Goal: Task Accomplishment & Management: Manage account settings

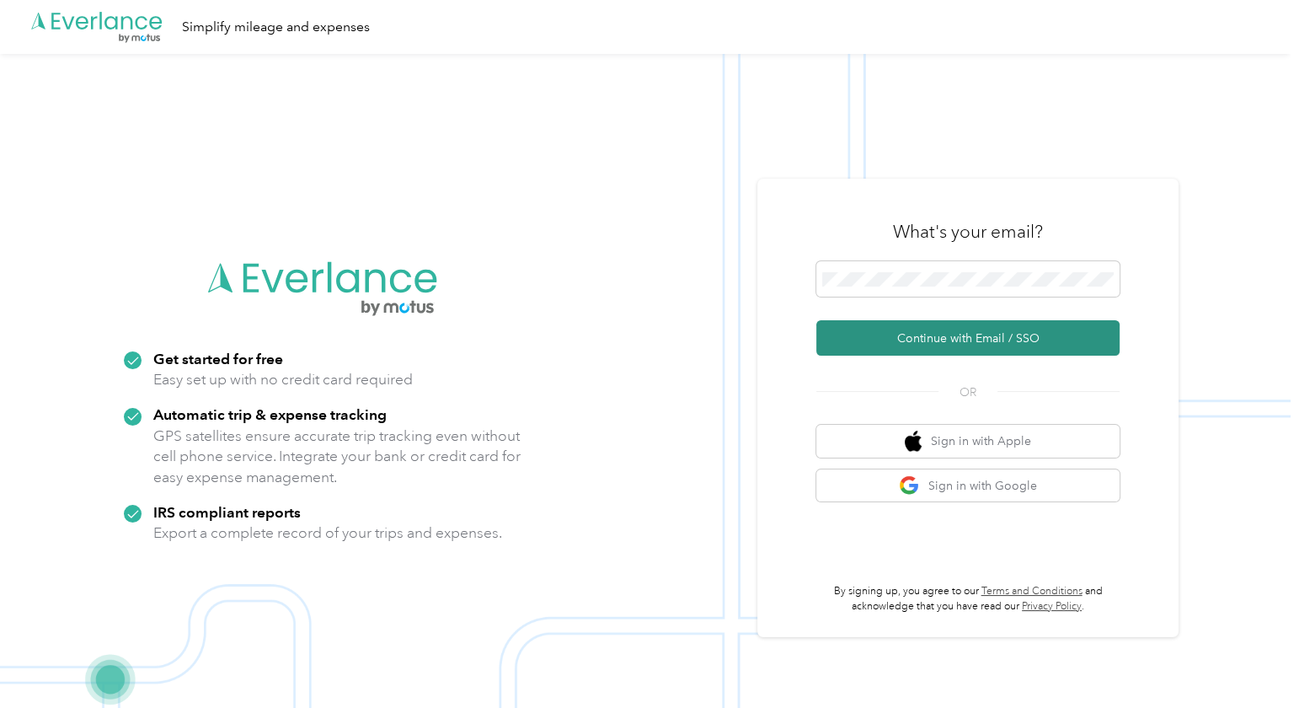
click at [918, 332] on button "Continue with Email / SSO" at bounding box center [967, 337] width 303 height 35
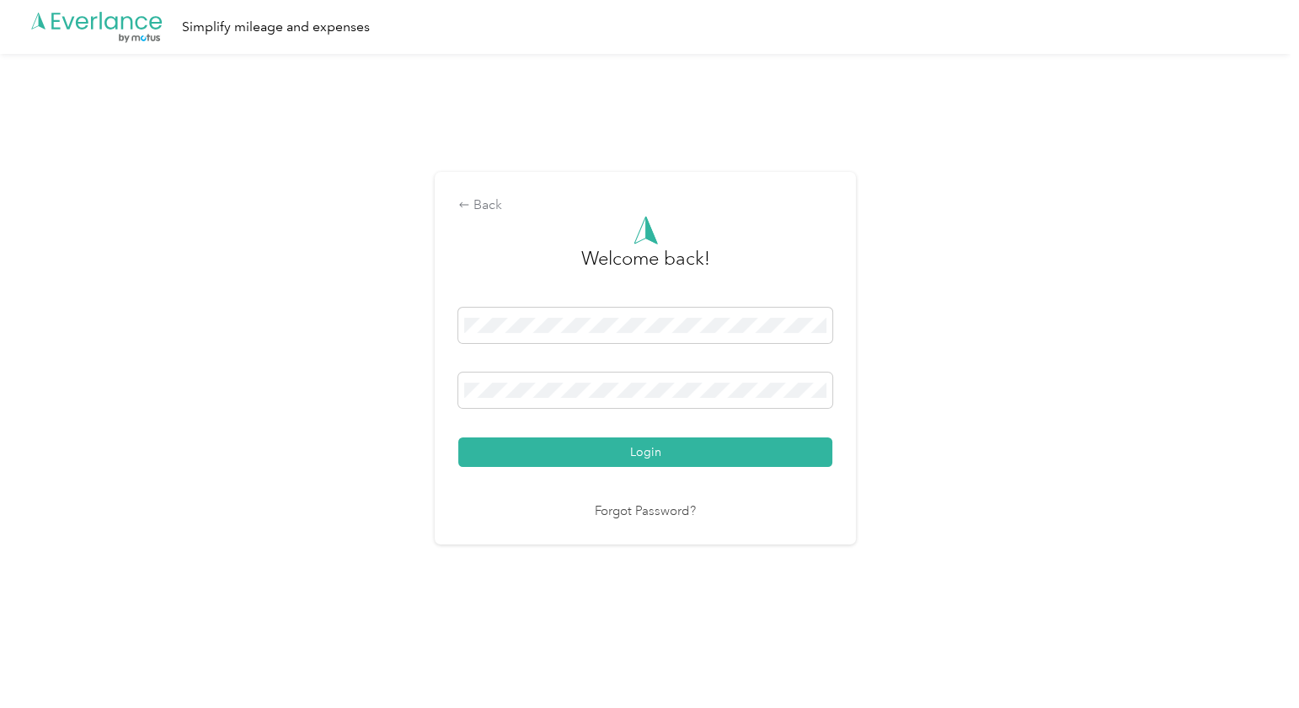
click at [458, 437] on button "Login" at bounding box center [645, 451] width 374 height 29
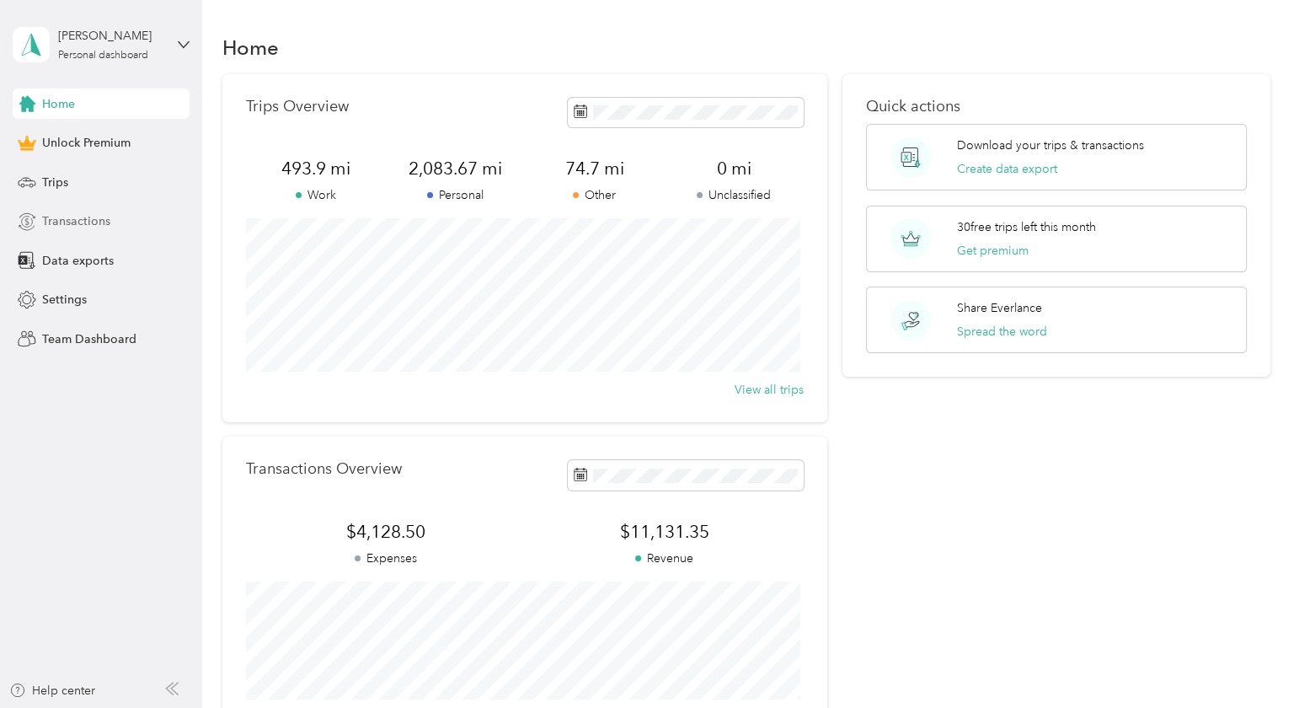
click at [73, 220] on span "Transactions" at bounding box center [76, 221] width 68 height 18
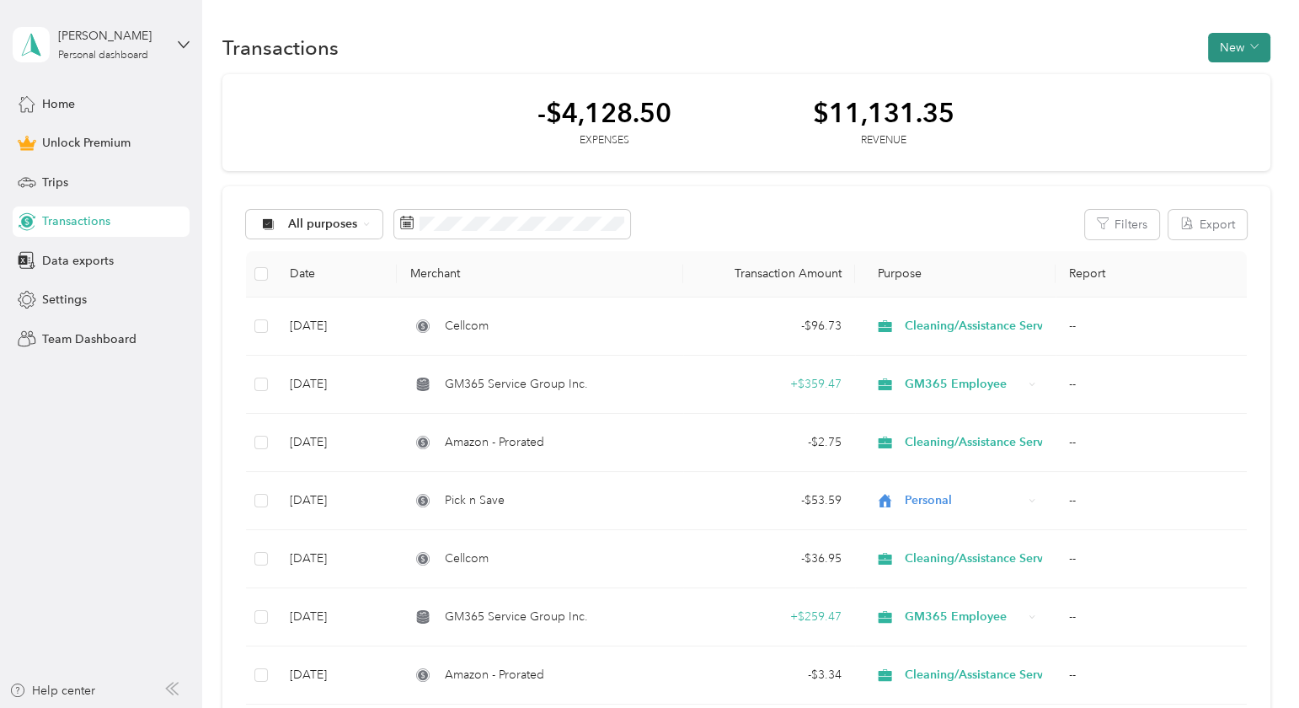
click at [1222, 45] on button "New" at bounding box center [1239, 47] width 62 height 29
click at [1217, 79] on span "Expense" at bounding box center [1229, 80] width 45 height 18
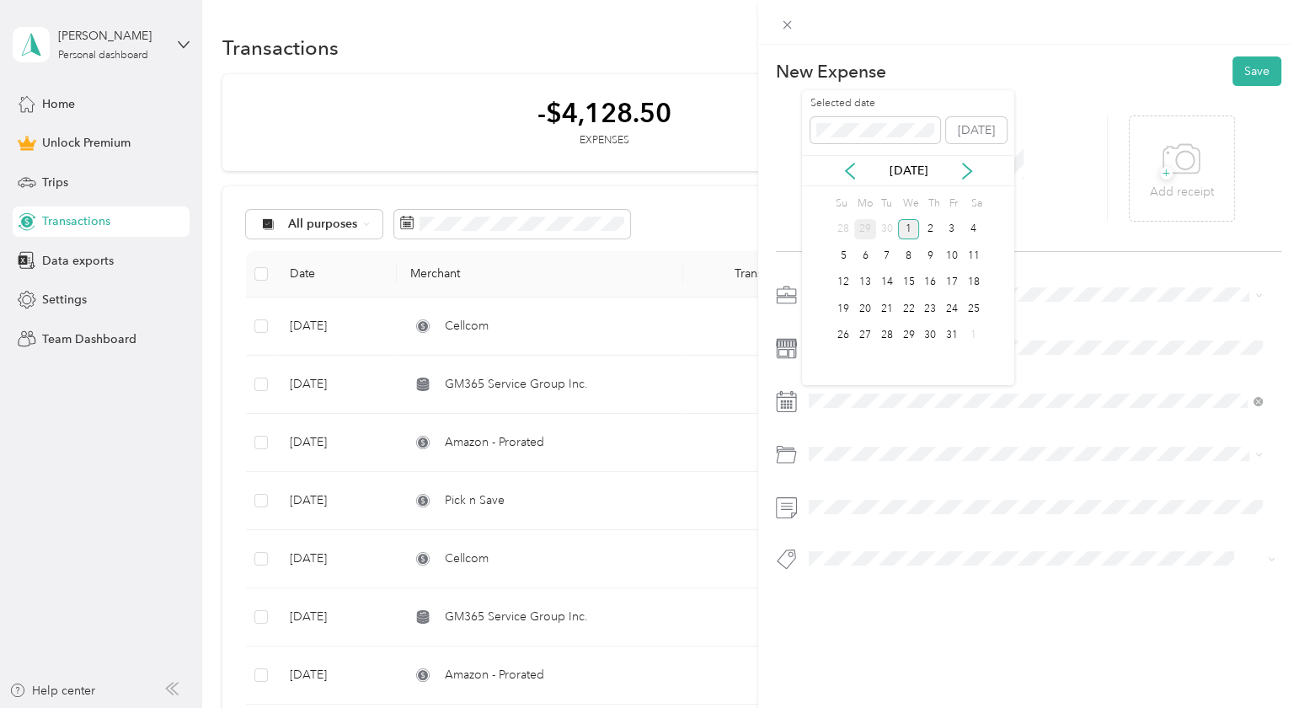
click at [863, 229] on div "29" at bounding box center [865, 229] width 22 height 21
click at [849, 518] on span "Grocery" at bounding box center [836, 521] width 44 height 14
click at [1183, 158] on icon at bounding box center [1182, 159] width 38 height 46
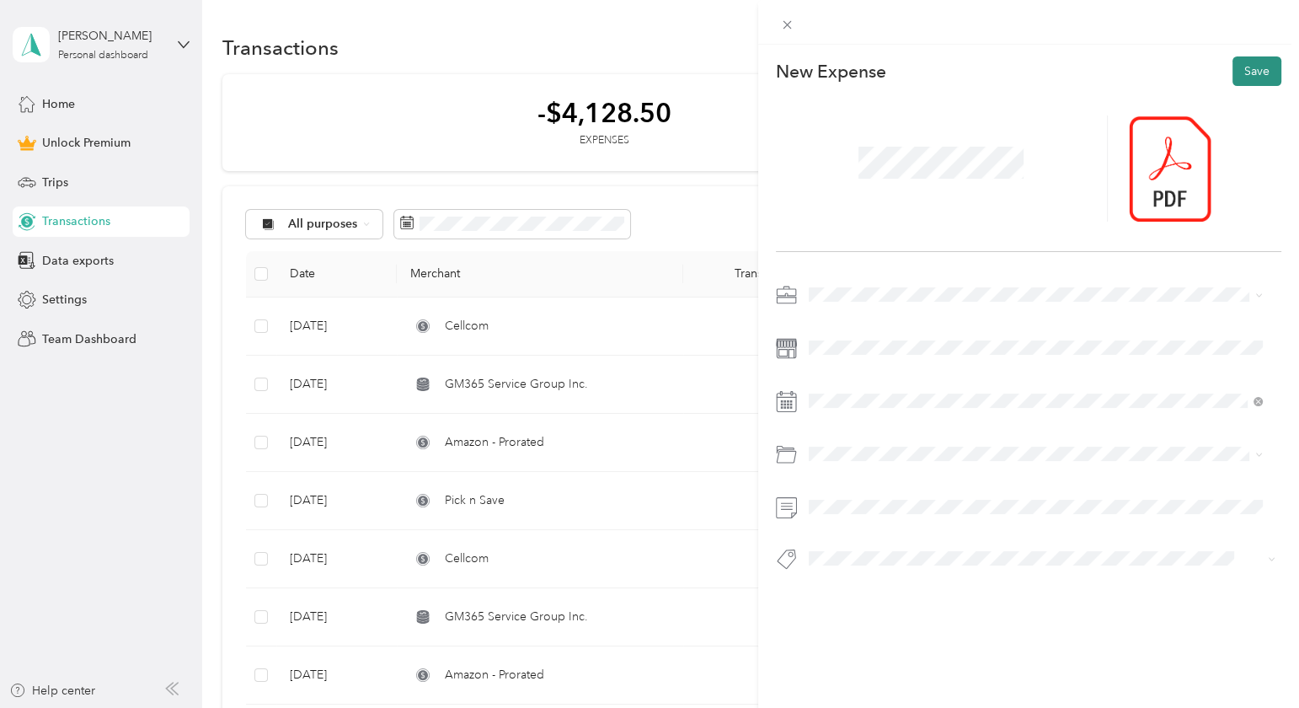
click at [1245, 66] on button "Save" at bounding box center [1257, 70] width 49 height 29
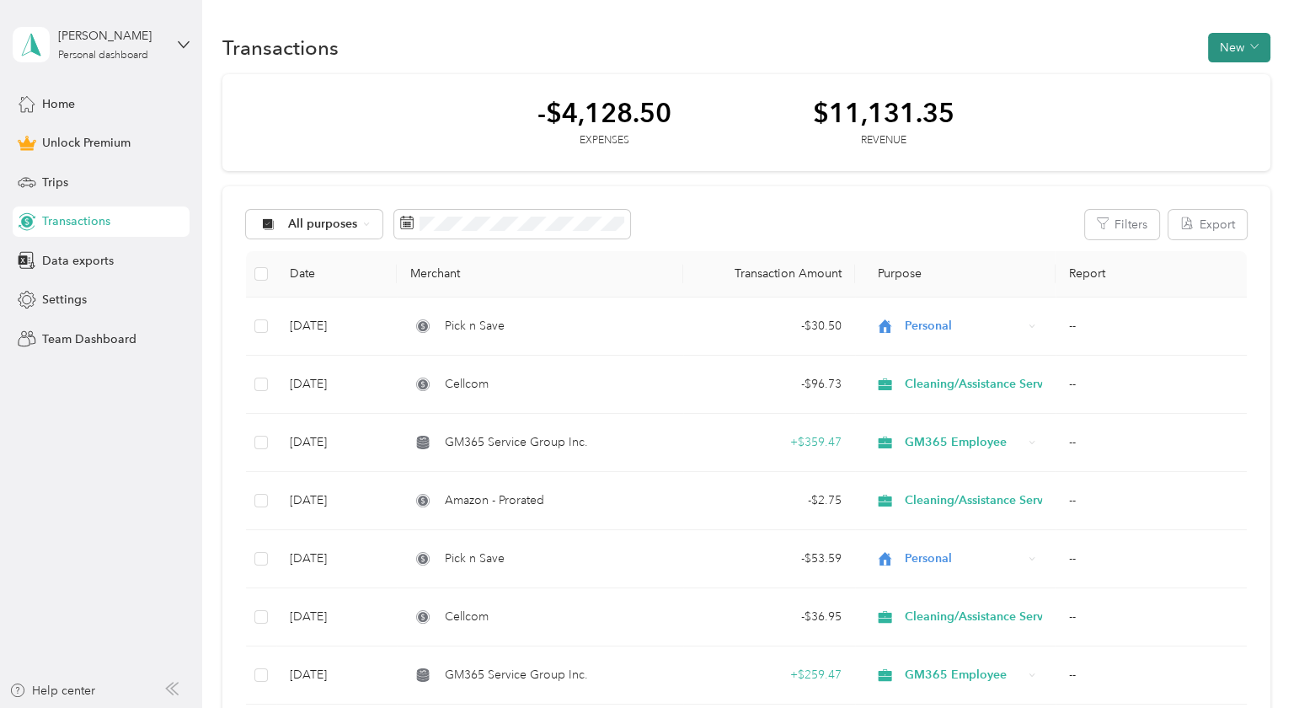
click at [1229, 43] on button "New" at bounding box center [1239, 47] width 62 height 29
click at [1223, 83] on span "Expense" at bounding box center [1229, 80] width 45 height 18
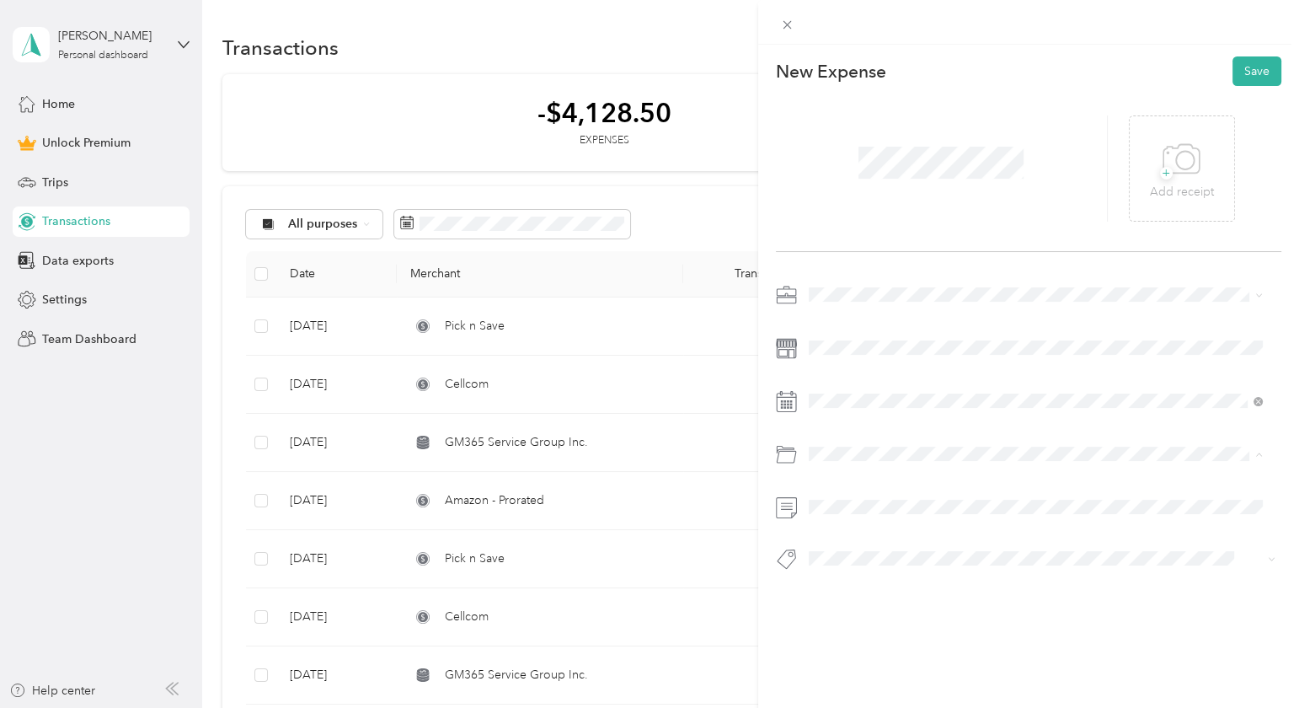
click at [843, 522] on span "Gasoline" at bounding box center [837, 521] width 46 height 14
click at [1175, 153] on icon at bounding box center [1182, 159] width 38 height 46
click at [1246, 72] on button "Save" at bounding box center [1257, 70] width 49 height 29
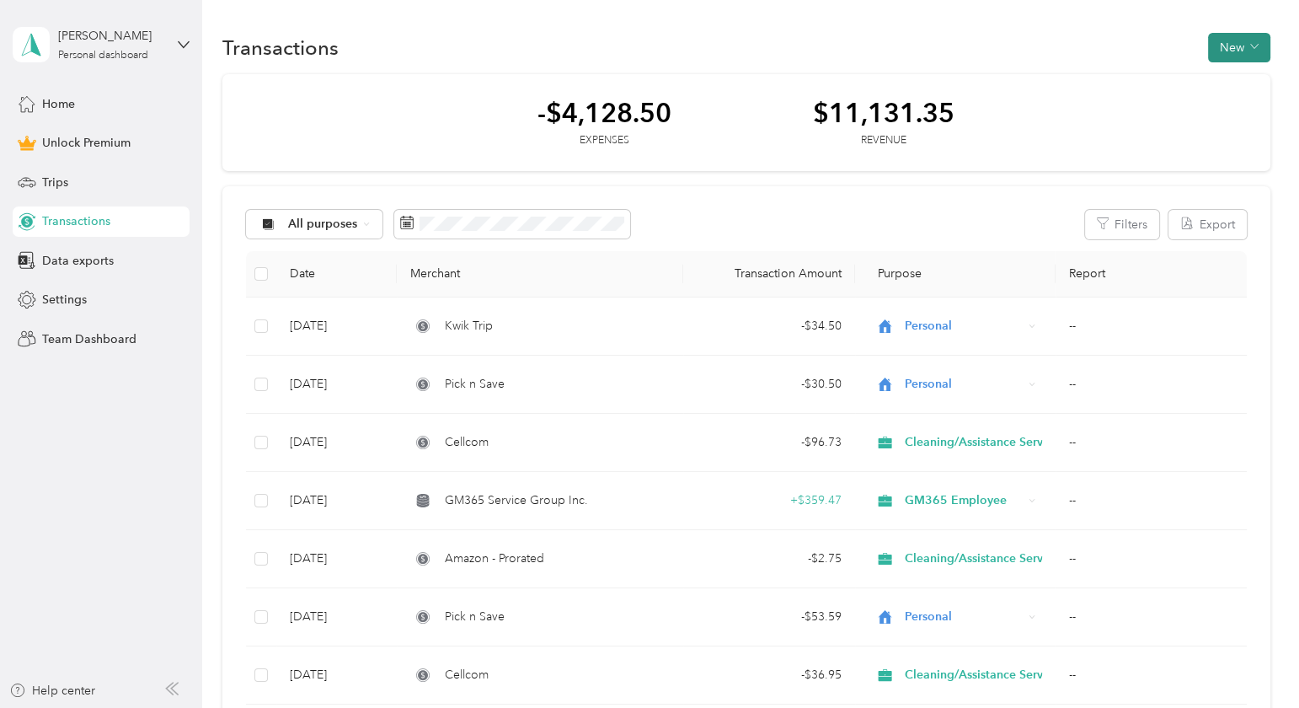
click at [1227, 40] on button "New" at bounding box center [1239, 47] width 62 height 29
click at [1221, 72] on span "Expense" at bounding box center [1229, 80] width 45 height 18
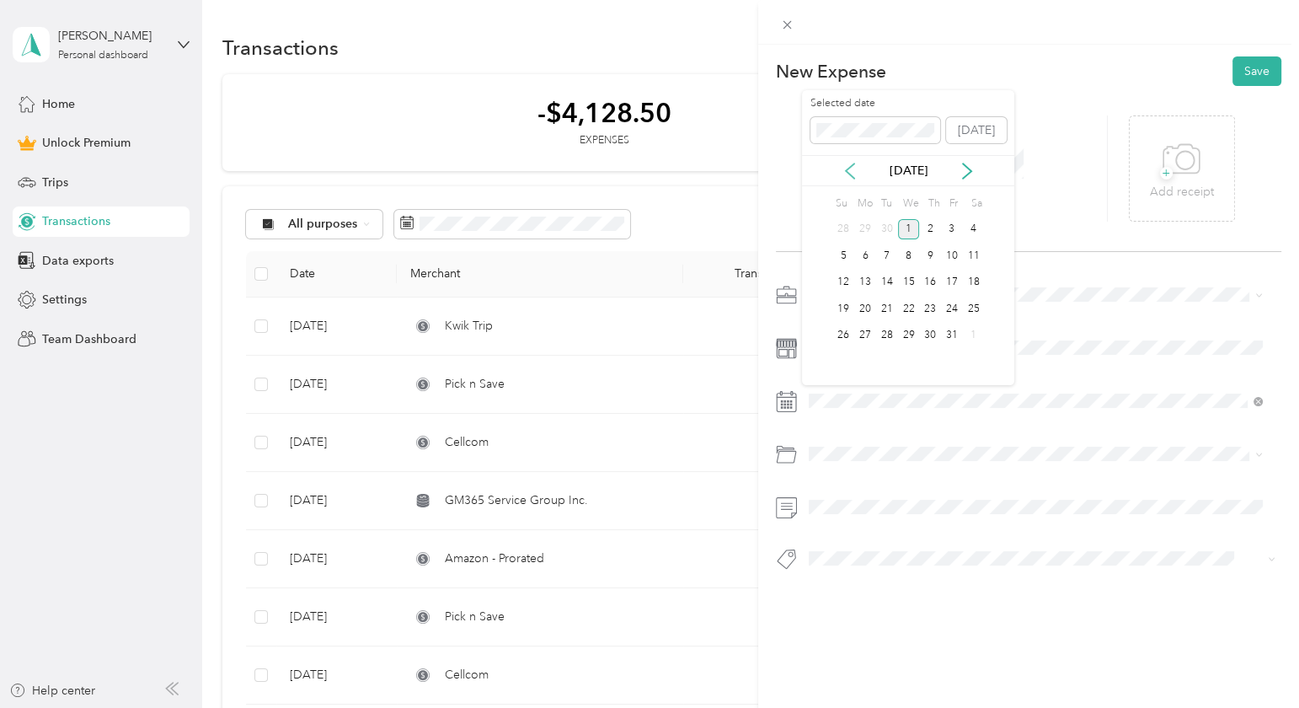
click at [851, 174] on icon at bounding box center [850, 171] width 17 height 17
click at [952, 307] on div "26" at bounding box center [952, 308] width 22 height 21
click at [861, 617] on li "Car Wash / Cleaning" at bounding box center [1035, 609] width 466 height 29
click at [1163, 148] on icon at bounding box center [1182, 159] width 38 height 46
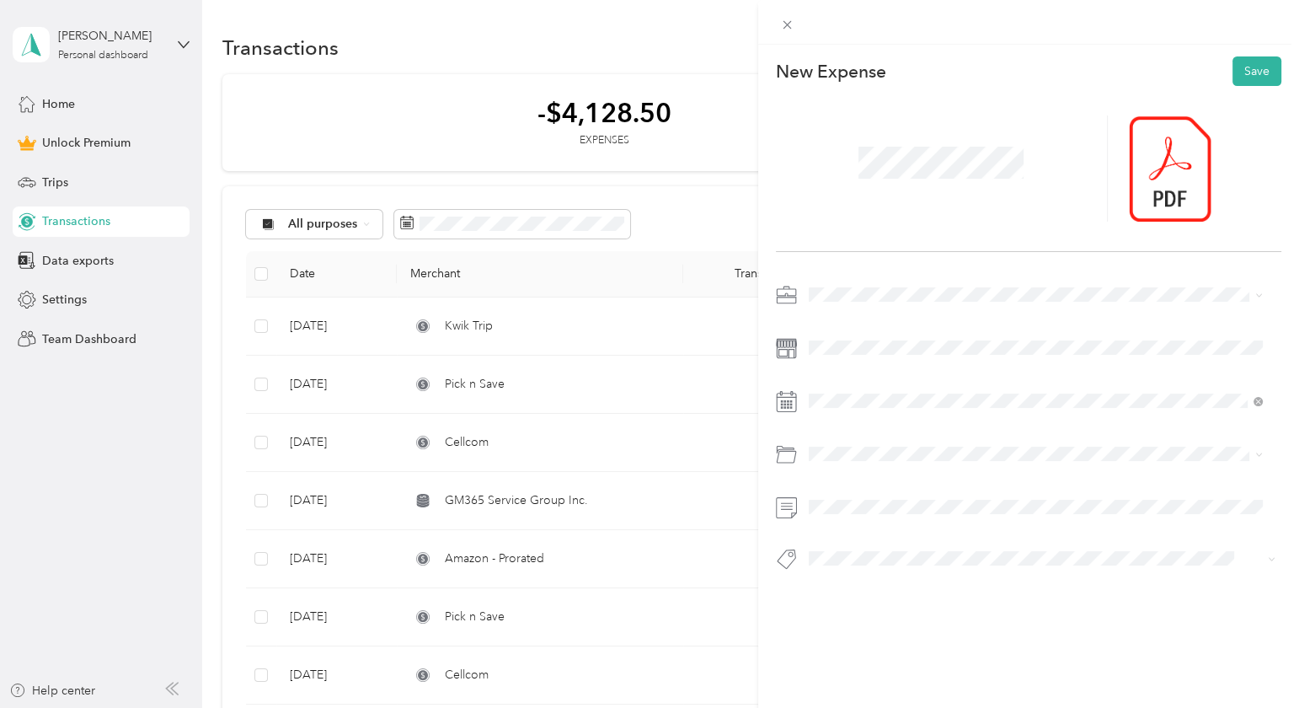
click at [496, 436] on div "This expense cannot be edited because it is either under review, approved, or p…" at bounding box center [649, 354] width 1299 height 708
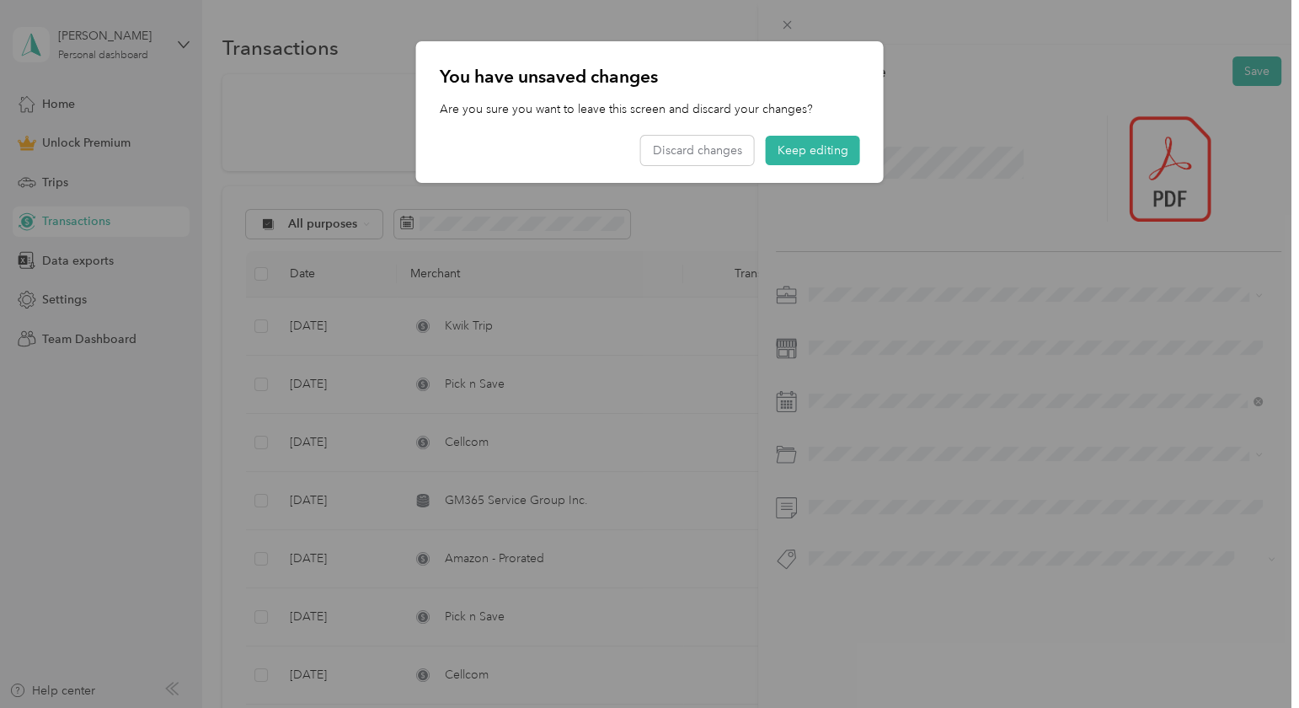
click at [1057, 198] on div at bounding box center [649, 354] width 1299 height 708
click at [820, 140] on button "Keep editing" at bounding box center [813, 150] width 94 height 29
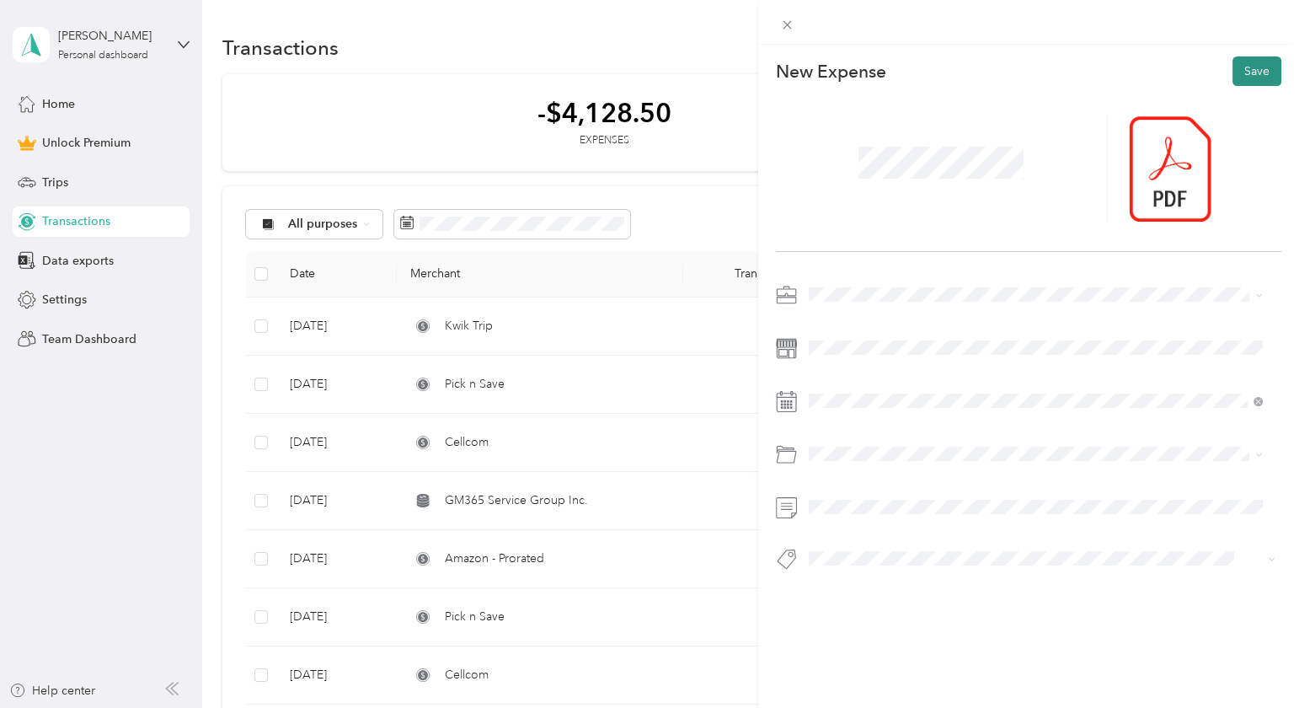
click at [1246, 65] on button "Save" at bounding box center [1257, 70] width 49 height 29
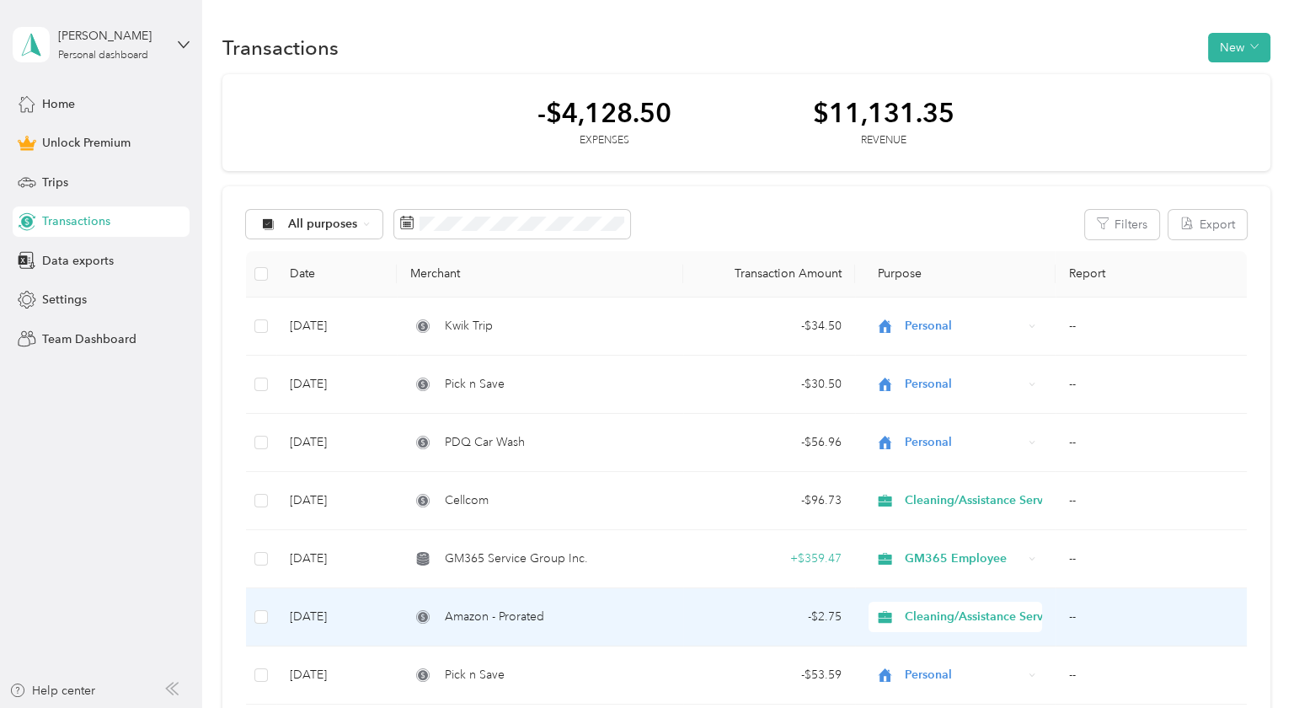
scroll to position [252, 0]
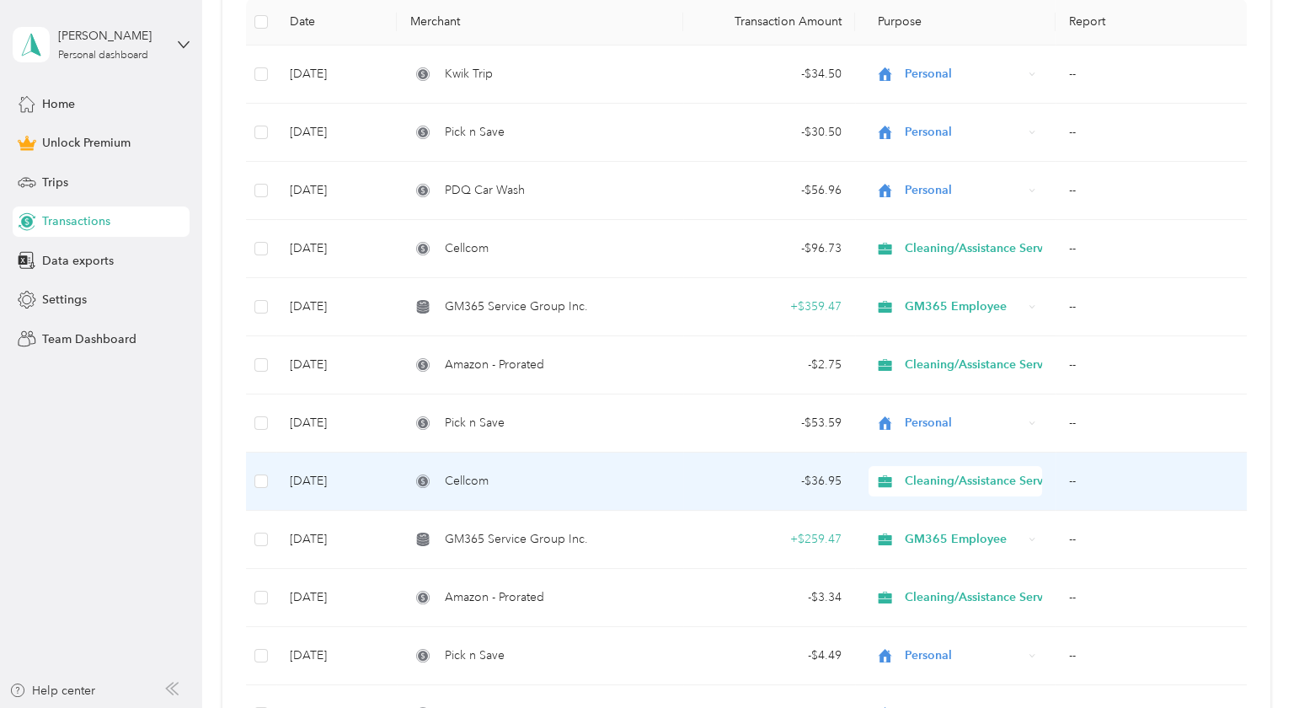
click at [665, 495] on td "Cellcom" at bounding box center [540, 481] width 286 height 58
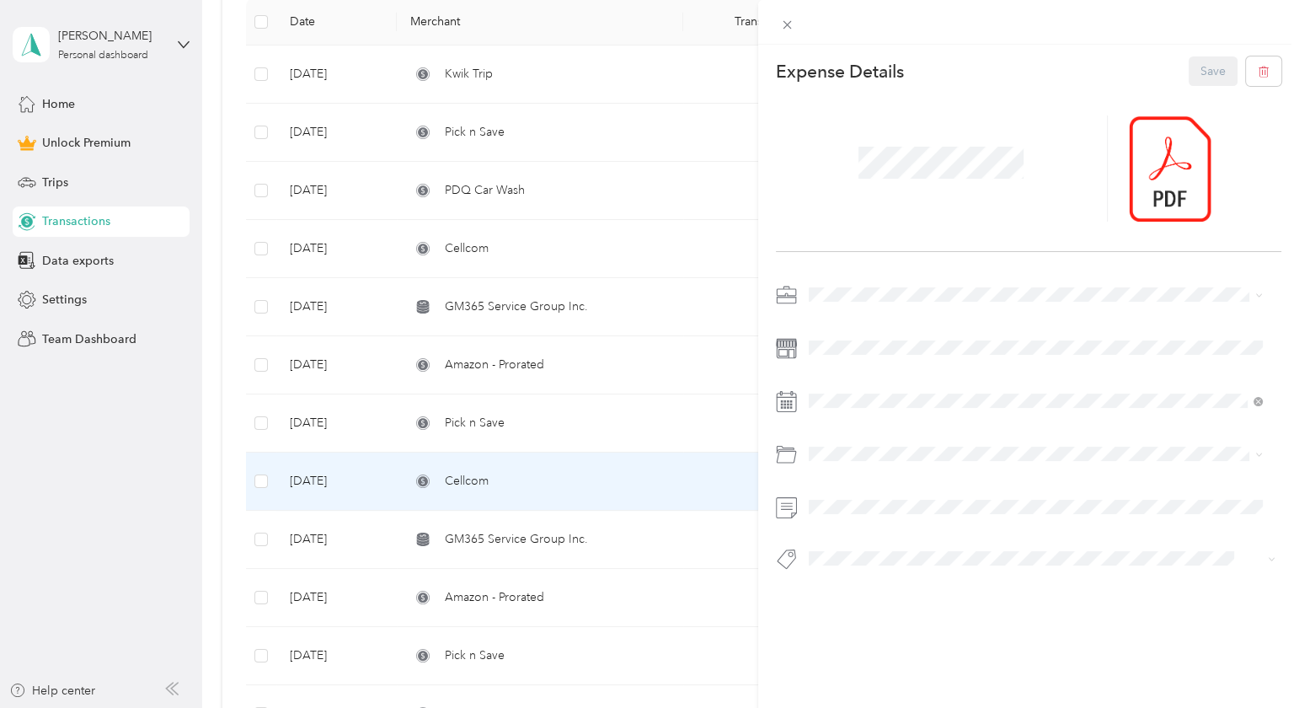
click at [615, 346] on div "This expense cannot be edited because it is either under review, approved, or p…" at bounding box center [649, 354] width 1299 height 708
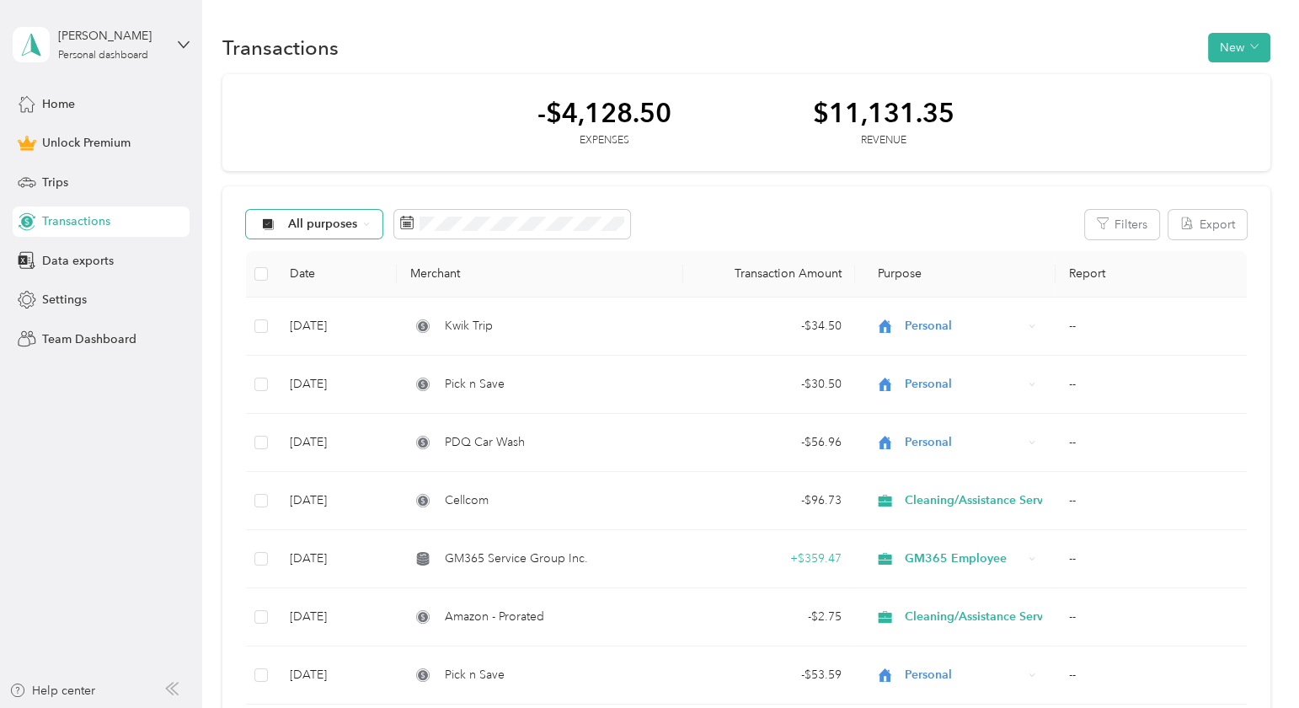
click at [364, 222] on icon at bounding box center [366, 224] width 7 height 7
click at [360, 400] on span "Cleaning/Assistance Service" at bounding box center [365, 398] width 154 height 18
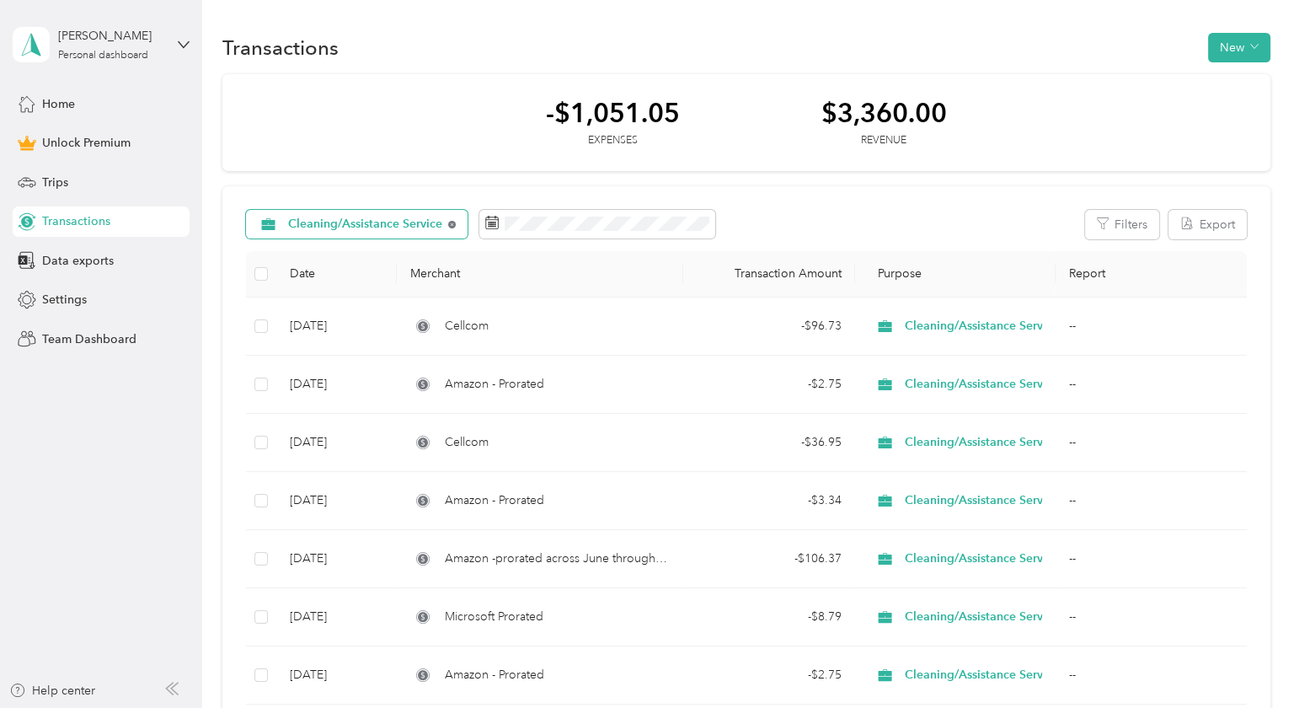
click at [451, 221] on icon at bounding box center [452, 225] width 8 height 8
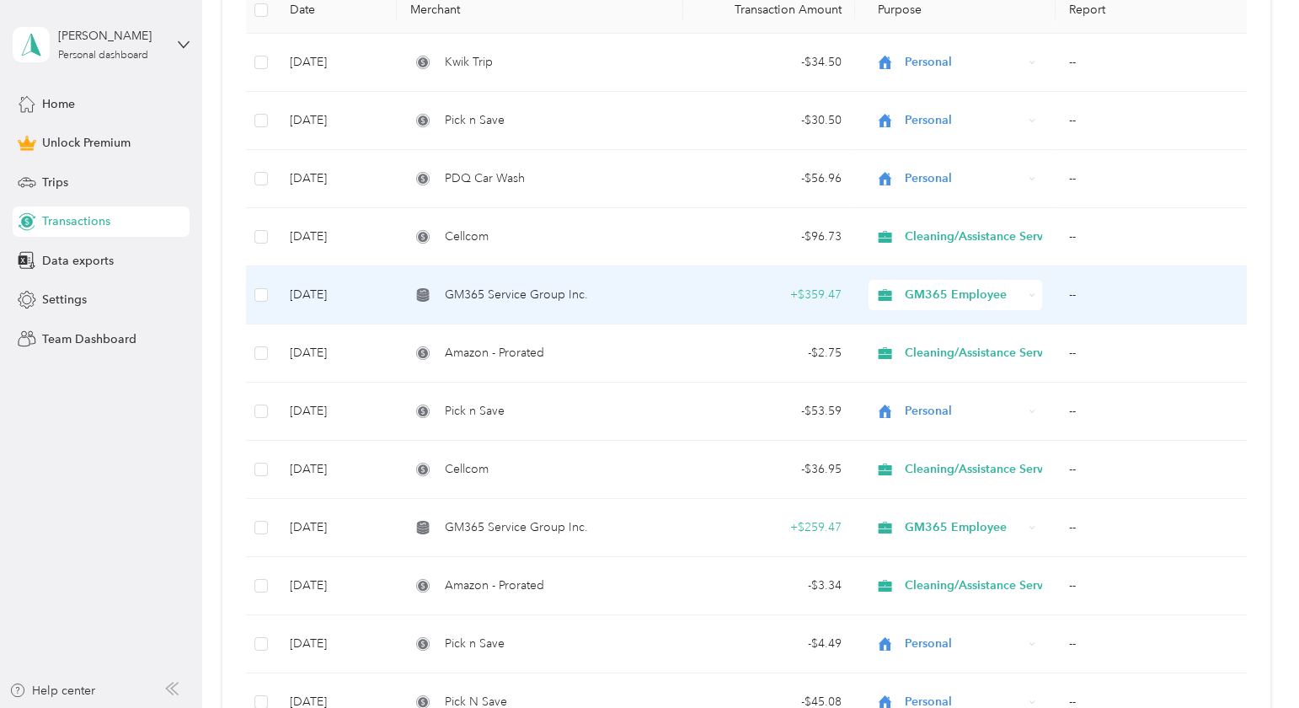
scroll to position [11, 0]
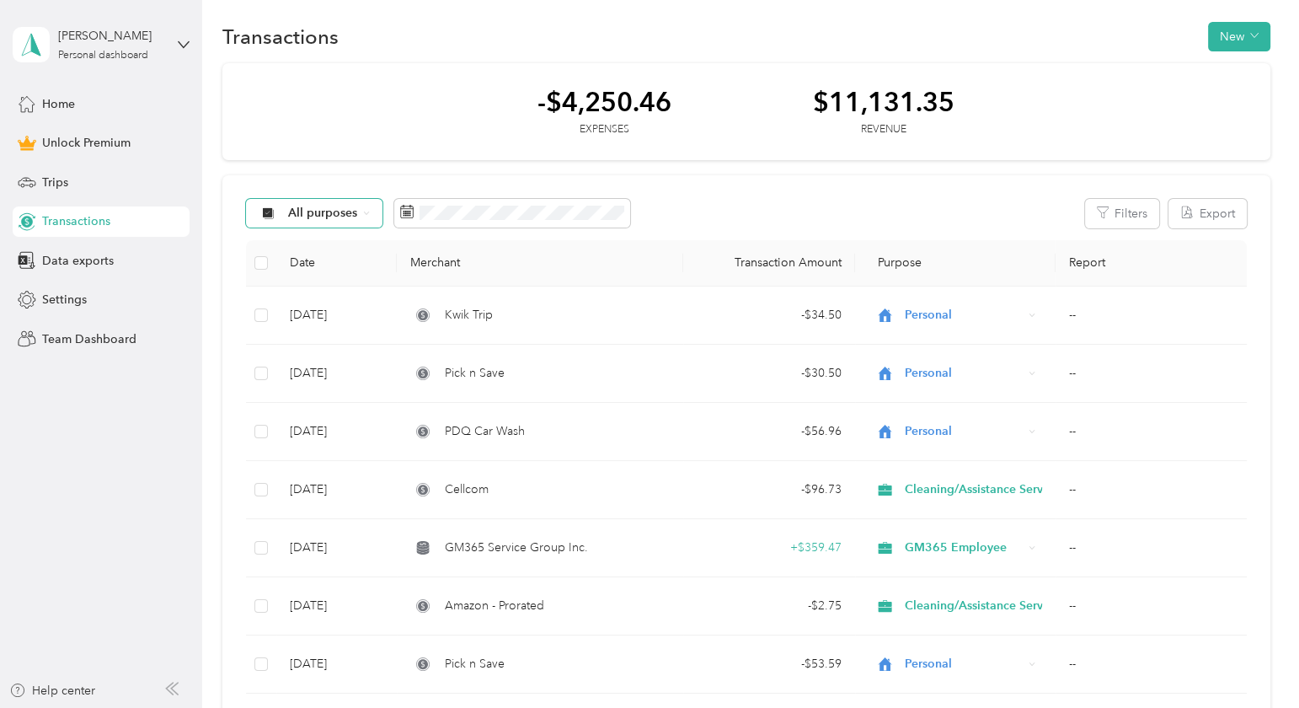
click at [367, 211] on icon at bounding box center [366, 213] width 7 height 7
click at [349, 388] on span "Cleaning/Assistance Service" at bounding box center [365, 390] width 154 height 18
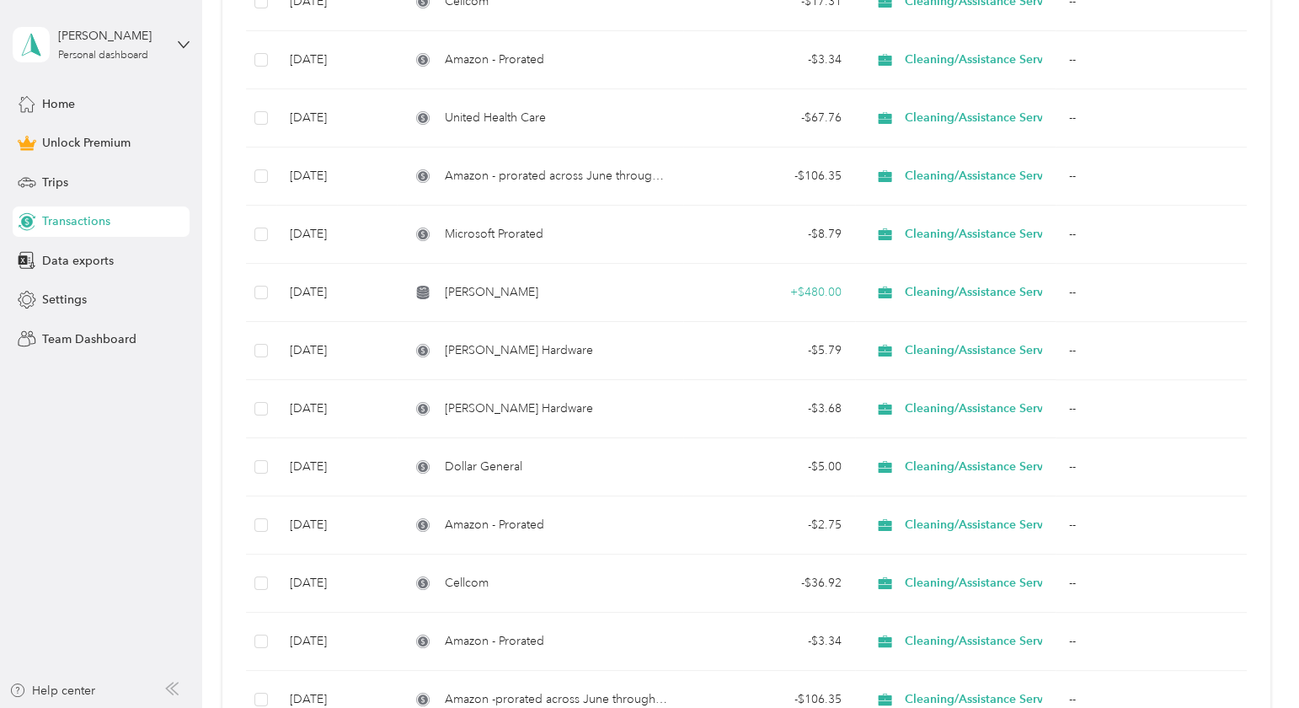
scroll to position [1275, 0]
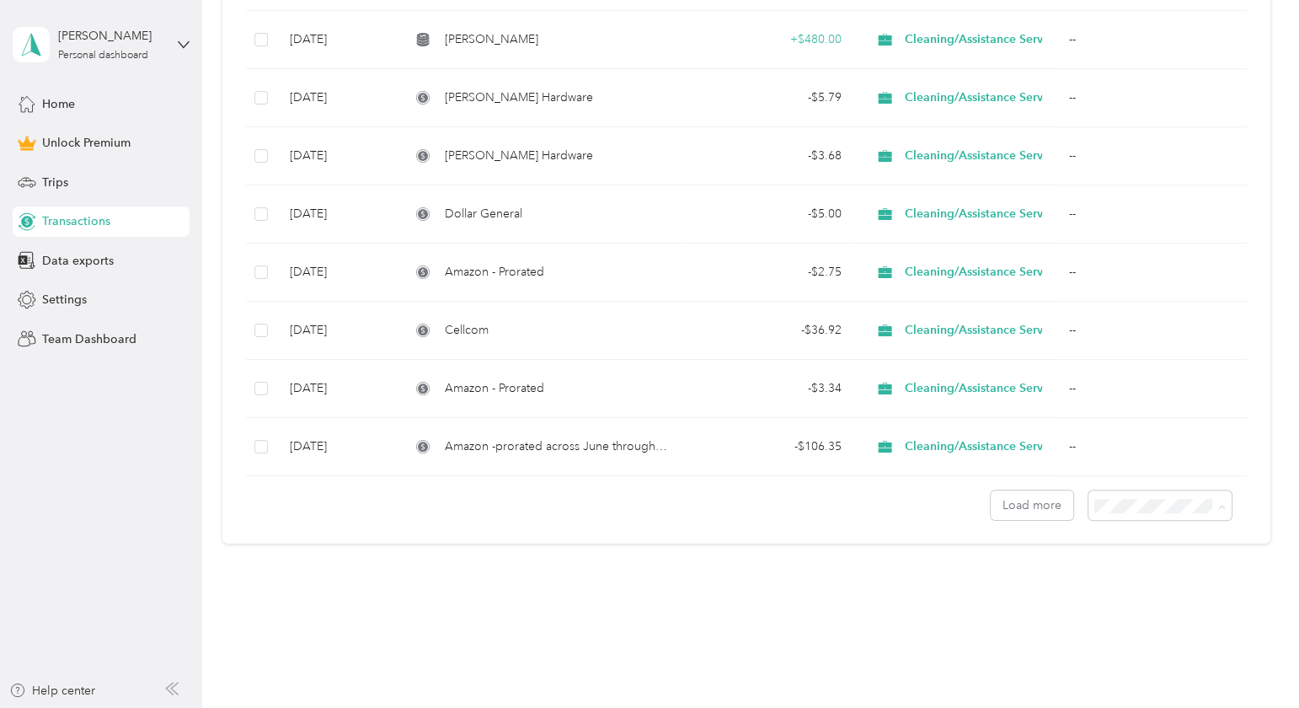
click at [1118, 582] on span "100 per load" at bounding box center [1129, 586] width 69 height 14
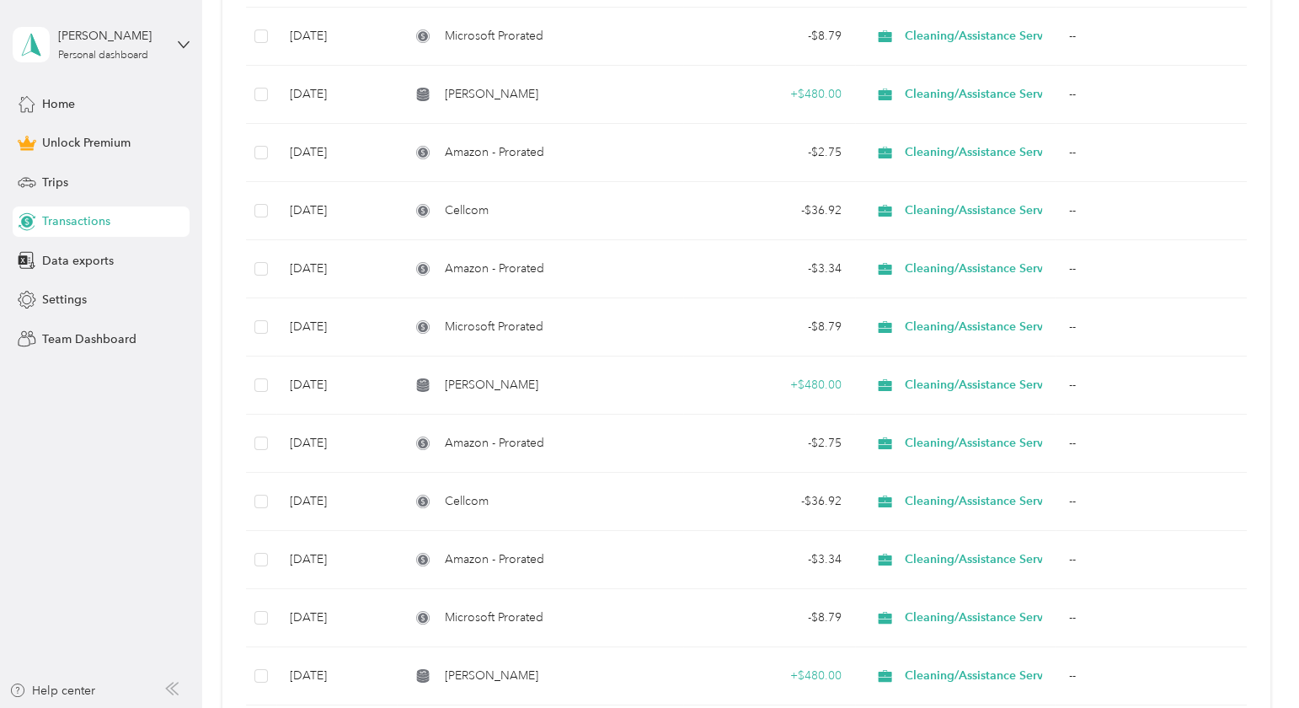
scroll to position [1780, 0]
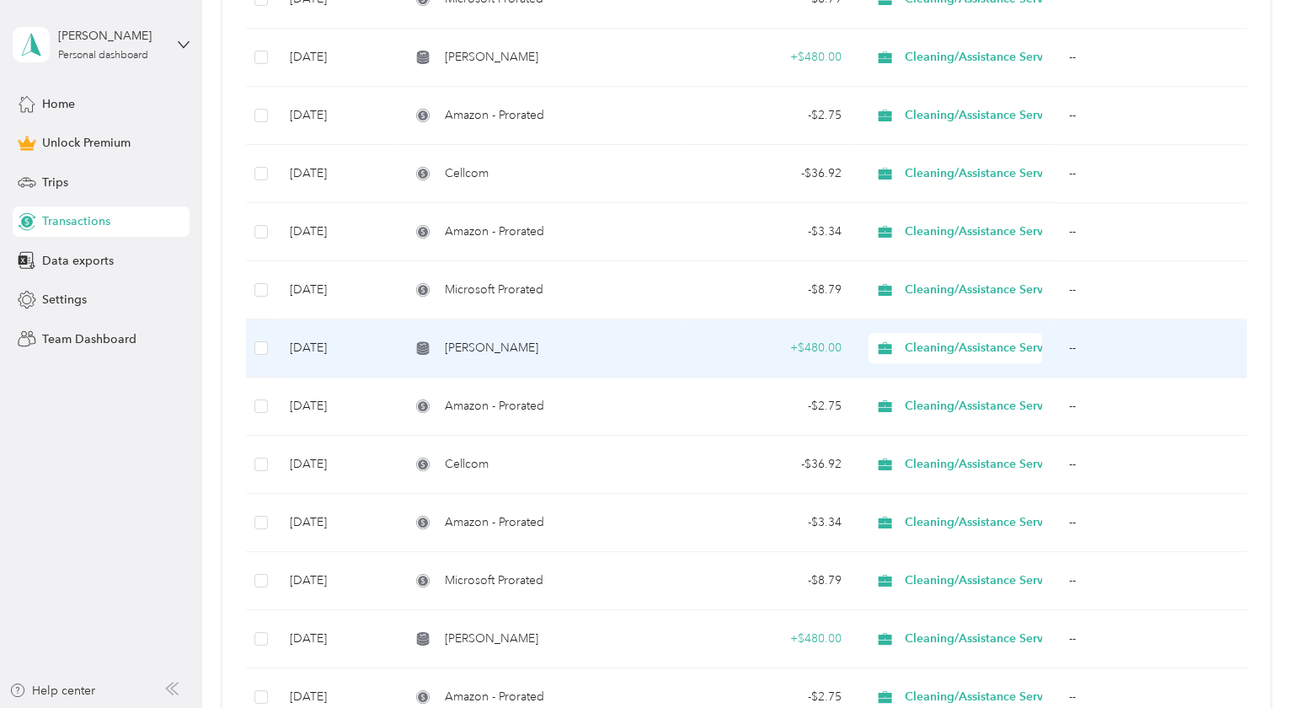
click at [685, 329] on td "+ $480.00" at bounding box center [769, 348] width 172 height 58
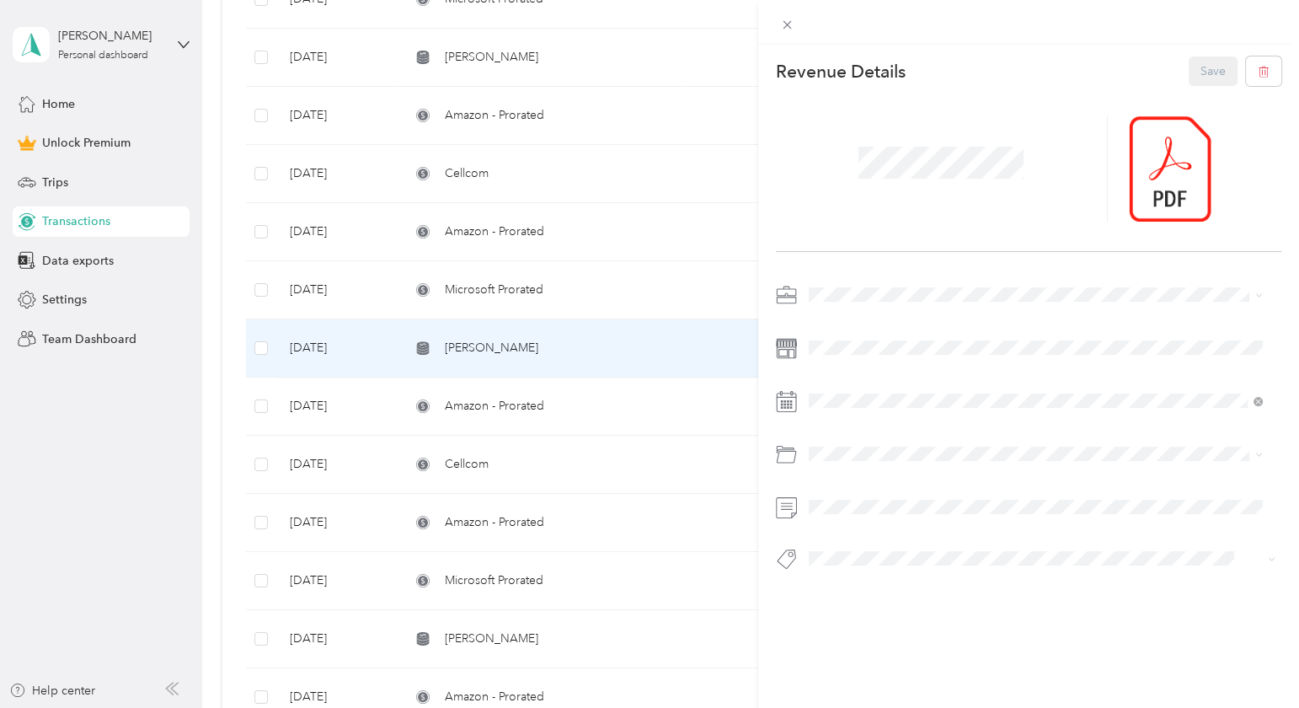
click at [659, 137] on div "This revenue cannot be edited because it is either under review, approved, or p…" at bounding box center [649, 354] width 1299 height 708
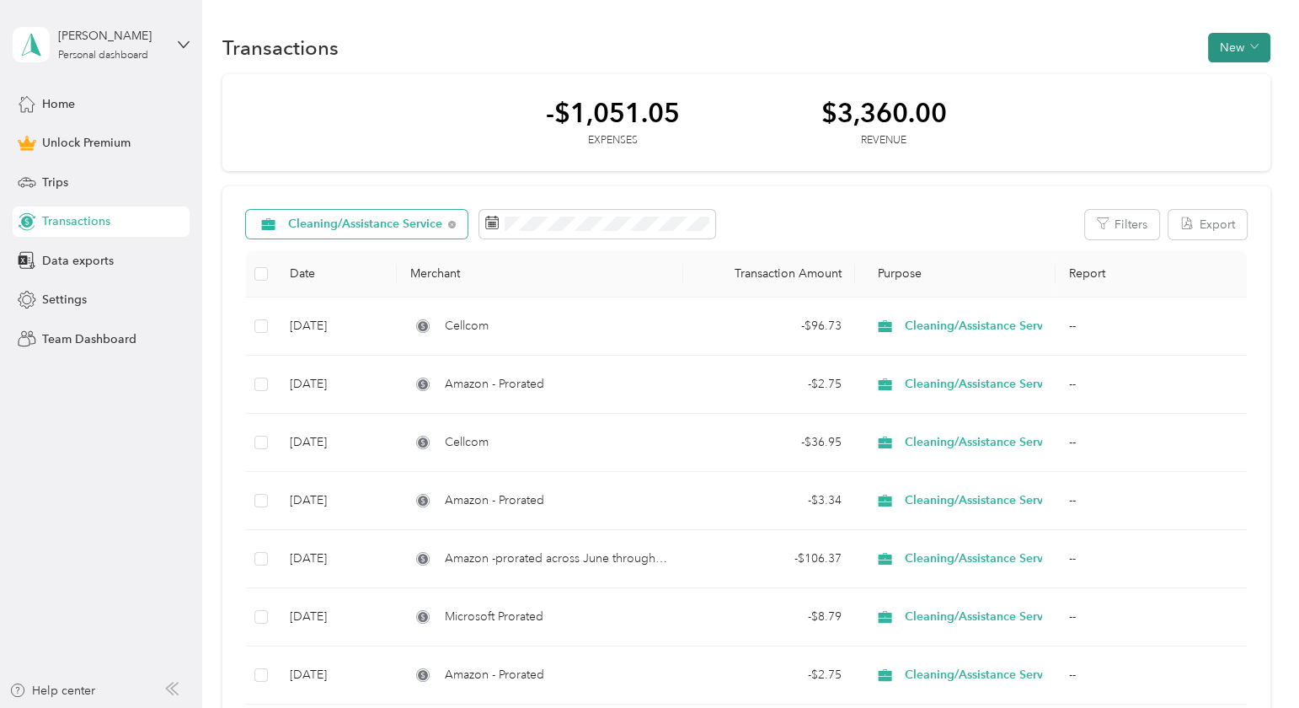
click at [1229, 40] on button "New" at bounding box center [1239, 47] width 62 height 29
click at [1211, 108] on span "Revenue" at bounding box center [1230, 109] width 46 height 18
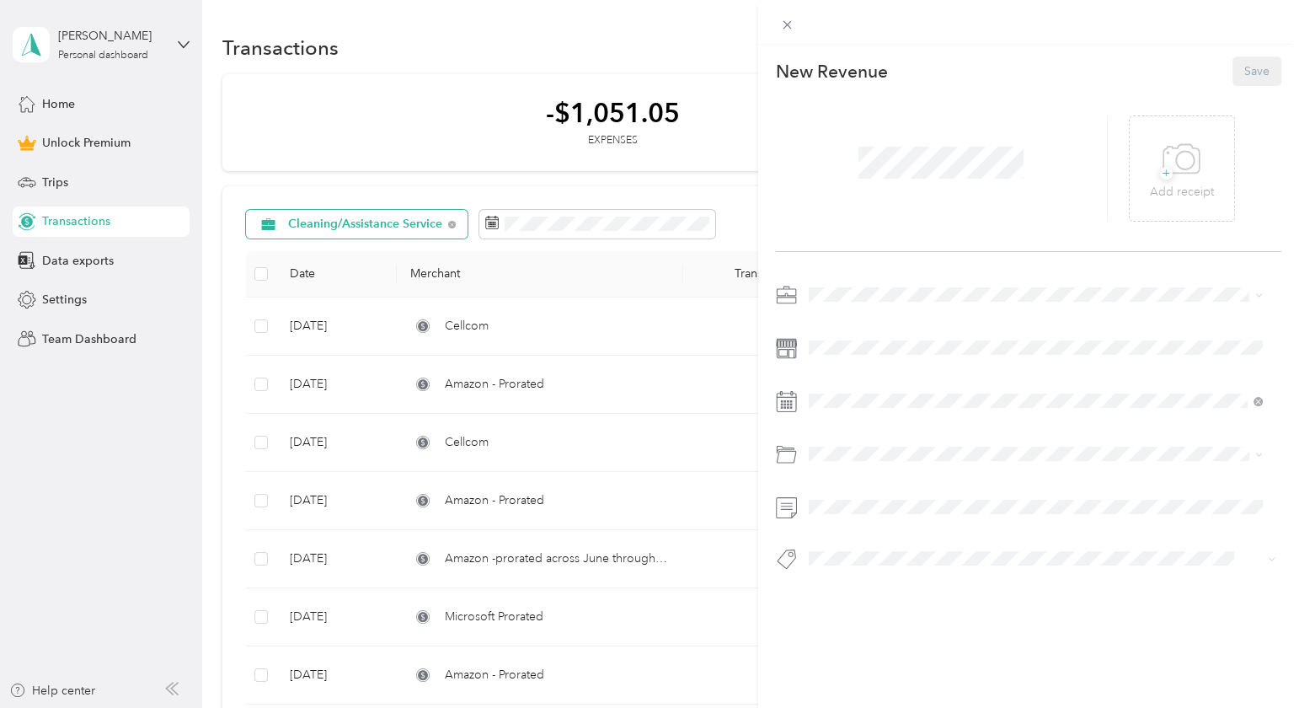
click at [739, 201] on div "This revenue cannot be edited because it is either under review, approved, or p…" at bounding box center [649, 354] width 1299 height 708
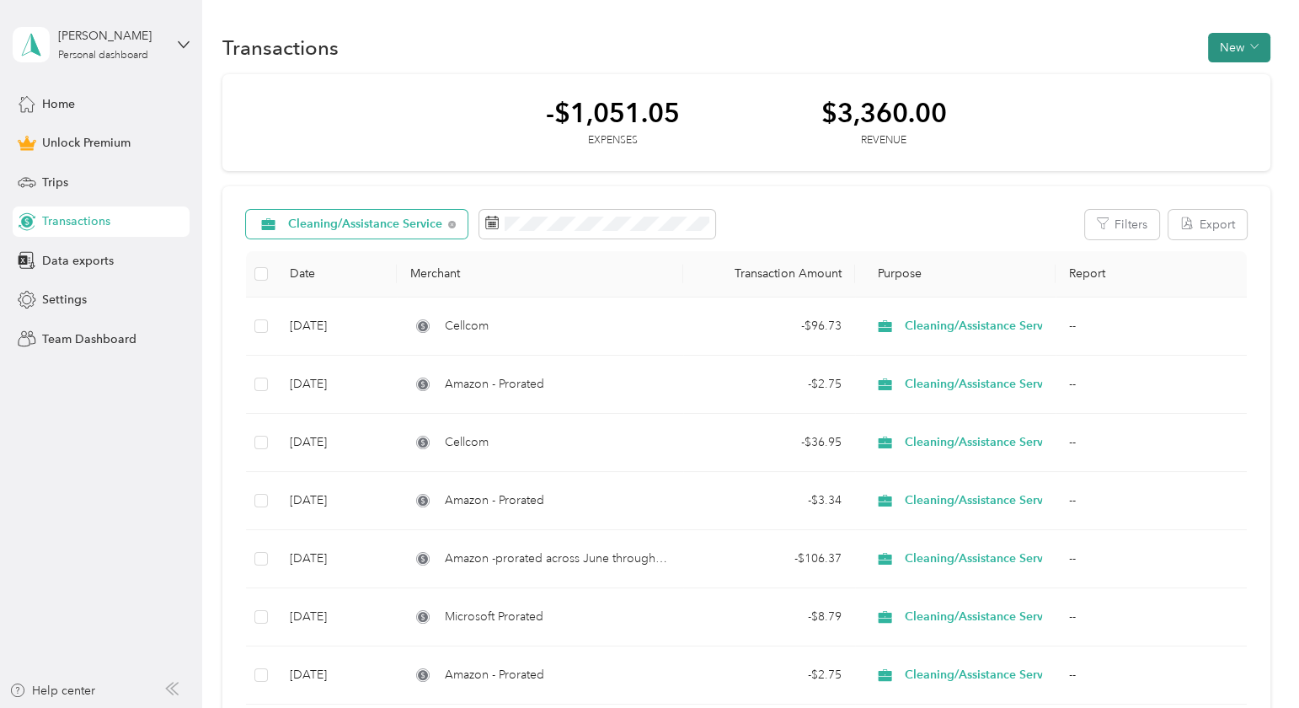
click at [1228, 44] on button "New" at bounding box center [1239, 47] width 62 height 29
click at [1219, 108] on span "Revenue" at bounding box center [1230, 109] width 46 height 18
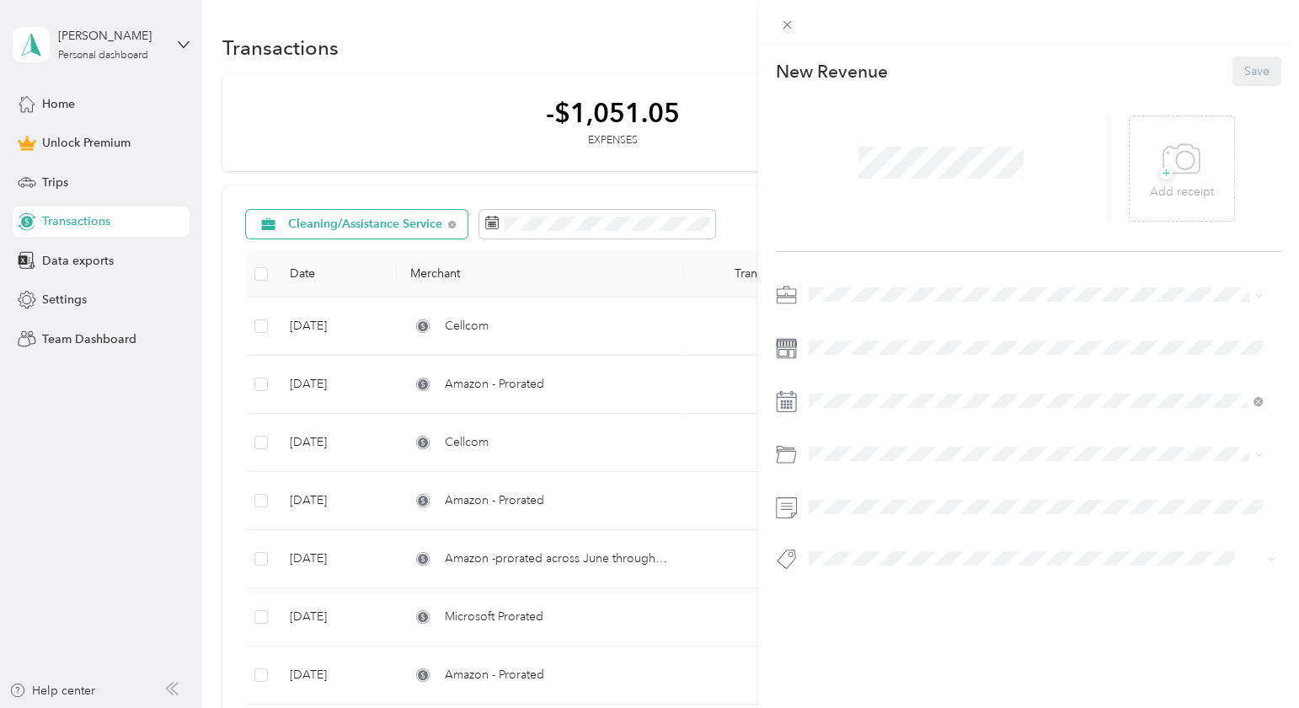
click at [885, 412] on div "Cleaning/Assistance Service" at bounding box center [1035, 409] width 442 height 18
click at [849, 170] on icon at bounding box center [850, 171] width 17 height 17
click at [963, 166] on icon at bounding box center [967, 171] width 17 height 17
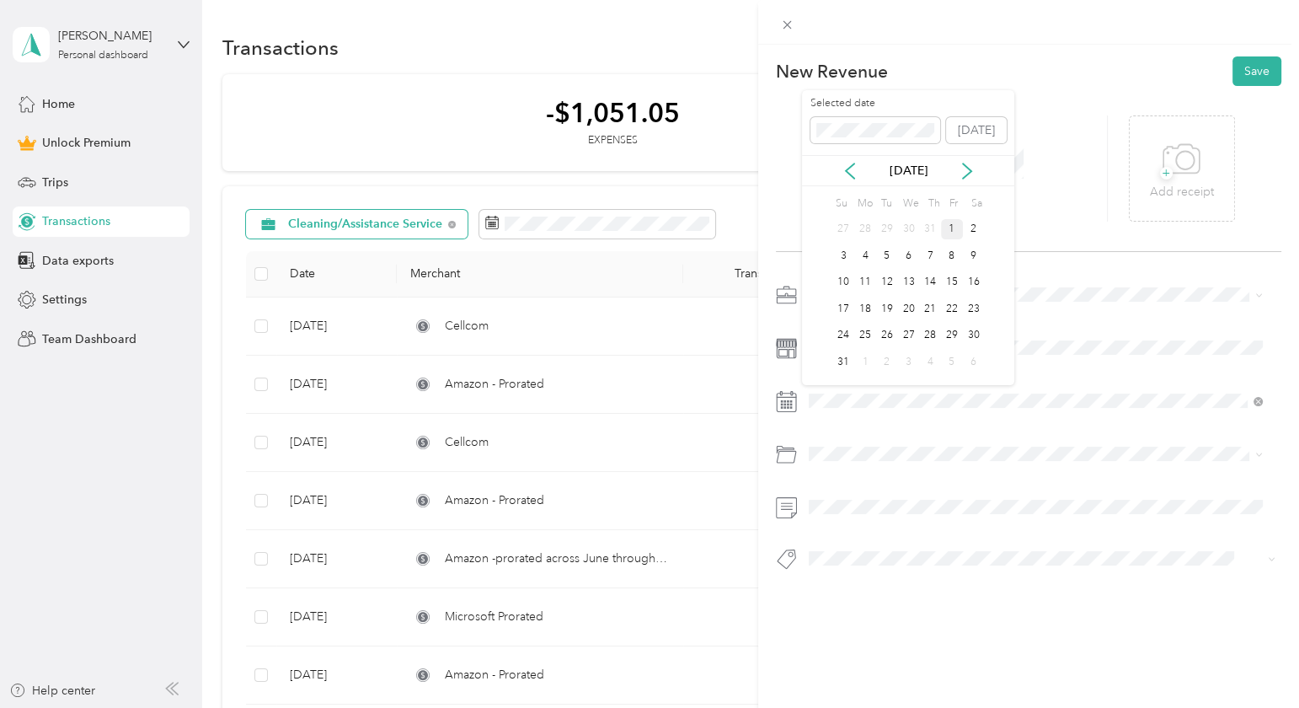
click at [947, 225] on div "1" at bounding box center [952, 229] width 22 height 21
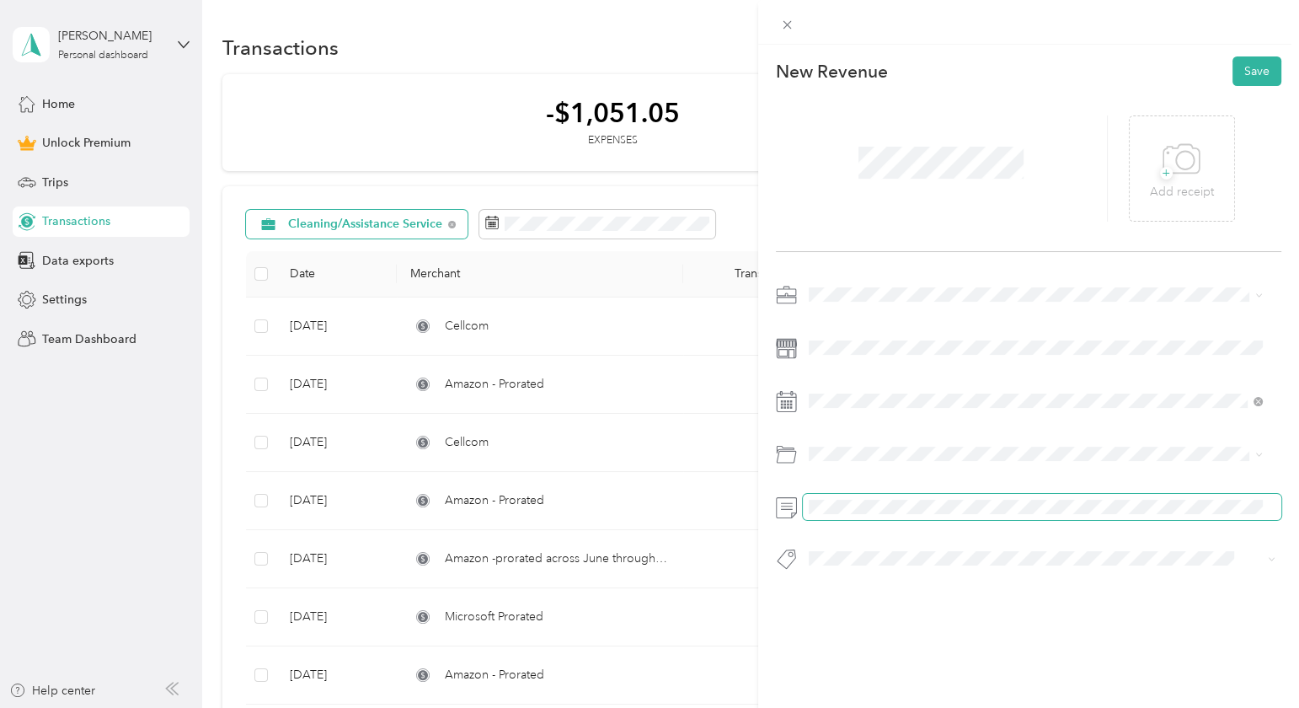
click at [793, 549] on div at bounding box center [1029, 431] width 506 height 301
click at [1173, 158] on icon at bounding box center [1182, 159] width 38 height 46
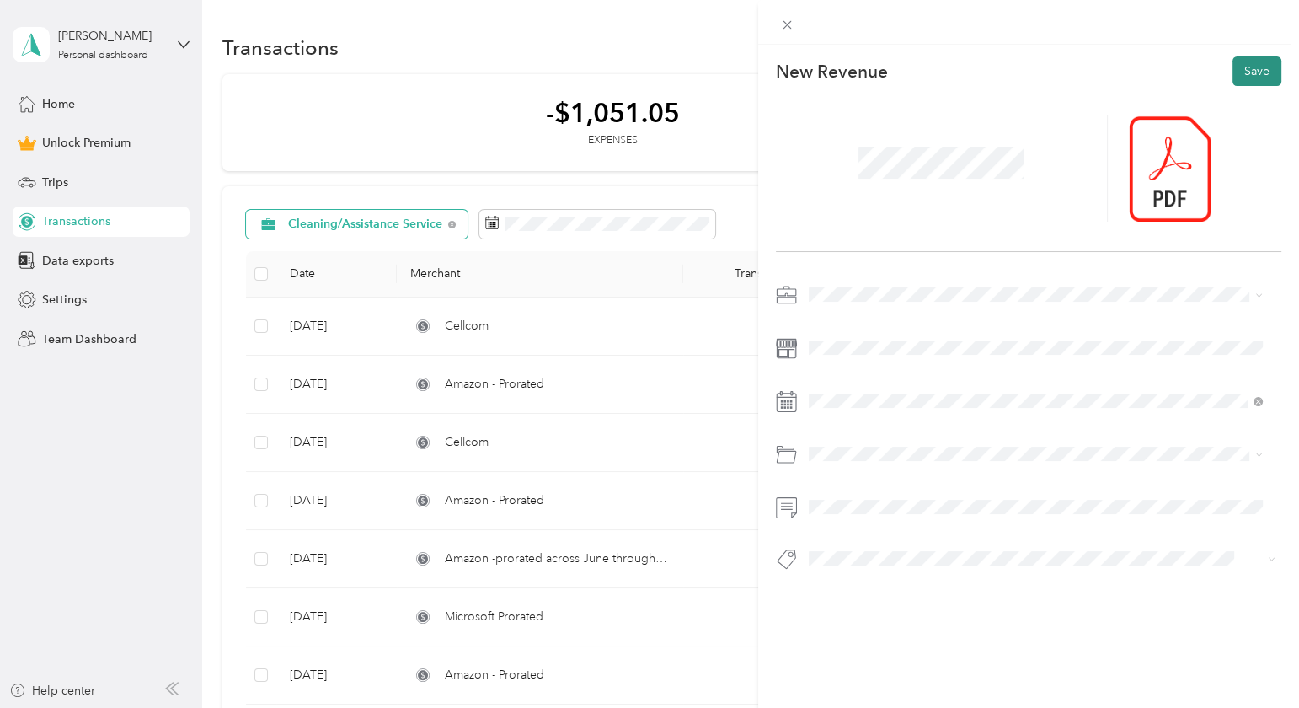
click at [1243, 69] on button "Save" at bounding box center [1257, 70] width 49 height 29
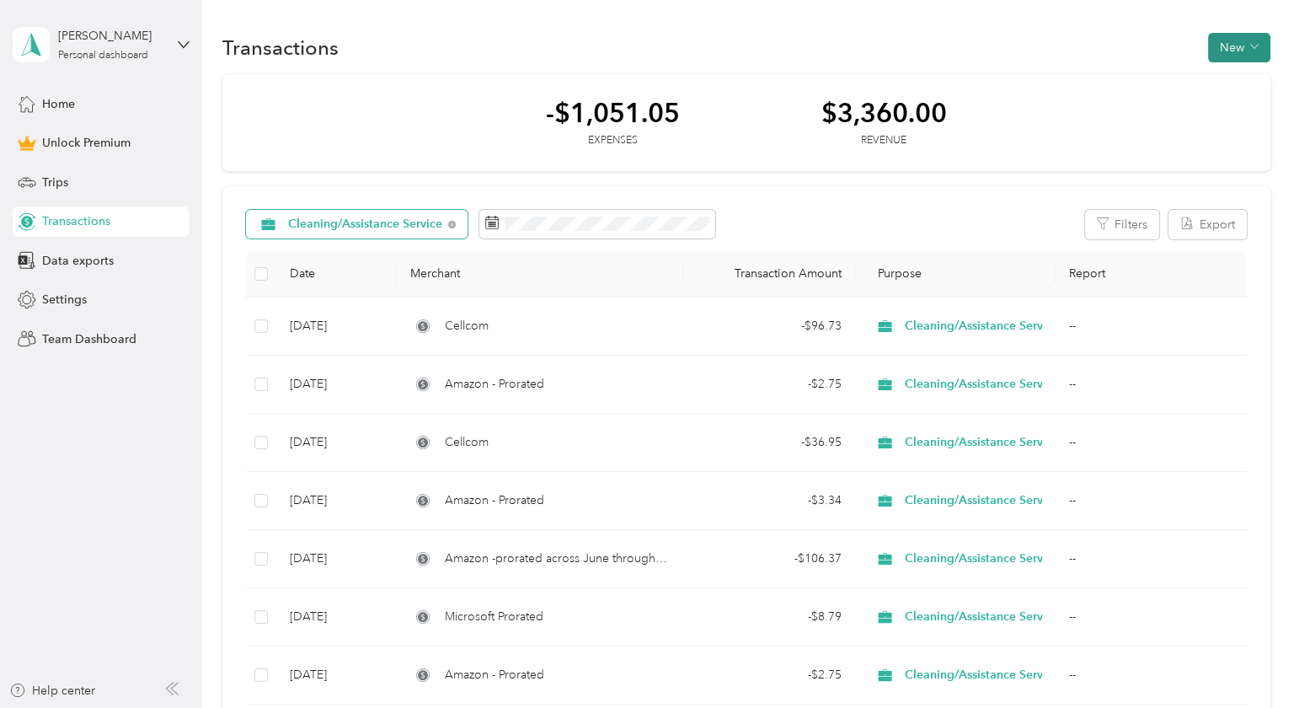
click at [1228, 48] on button "New" at bounding box center [1239, 47] width 62 height 29
click at [1210, 107] on span "Revenue" at bounding box center [1230, 109] width 46 height 18
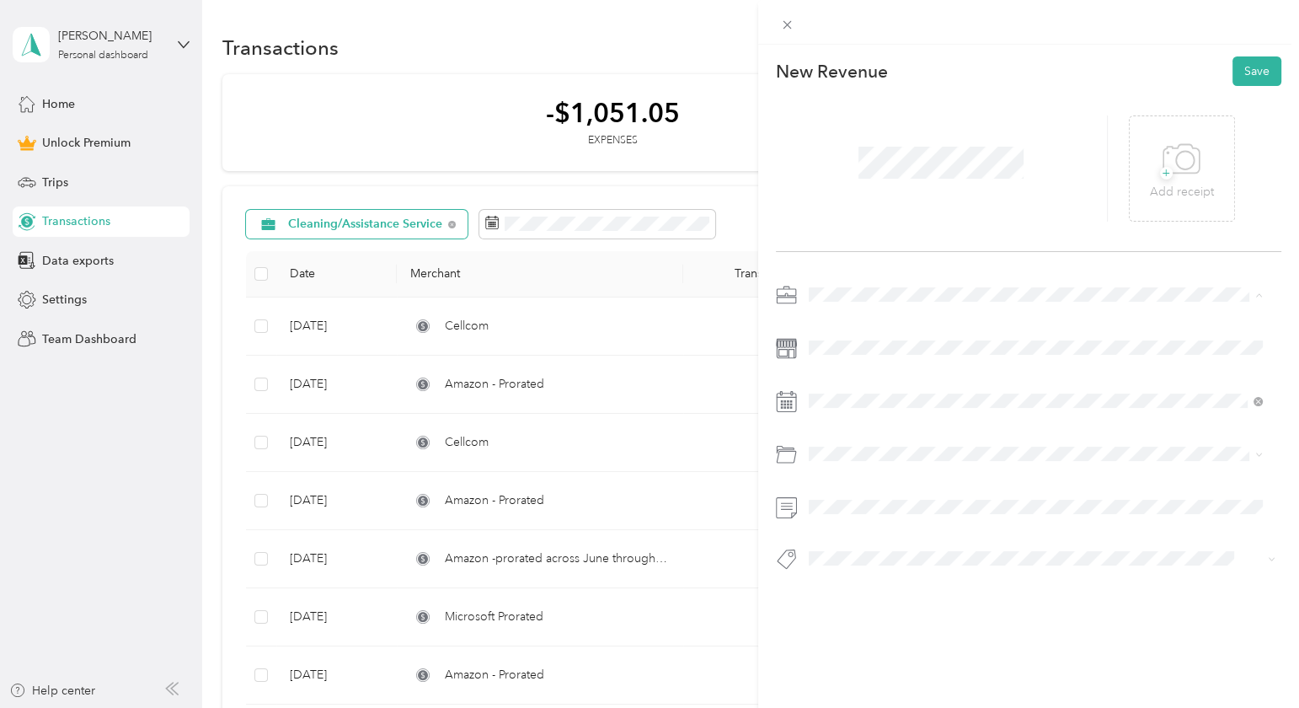
click at [859, 409] on span "Cleaning/Assistance Service" at bounding box center [888, 412] width 148 height 14
click at [968, 171] on icon at bounding box center [967, 171] width 17 height 17
click at [847, 173] on icon at bounding box center [850, 171] width 17 height 17
click at [863, 227] on div "1" at bounding box center [865, 229] width 22 height 21
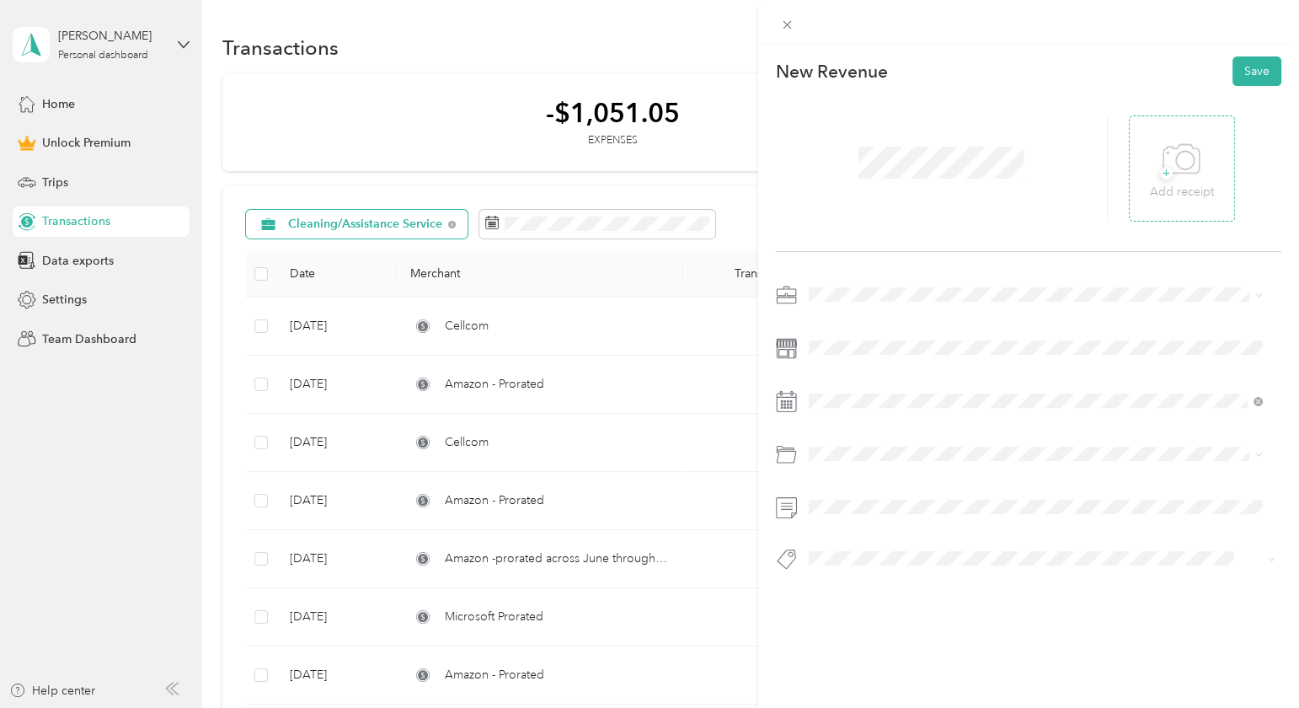
click at [1179, 165] on icon at bounding box center [1182, 159] width 38 height 46
click at [1249, 67] on button "Save" at bounding box center [1257, 70] width 49 height 29
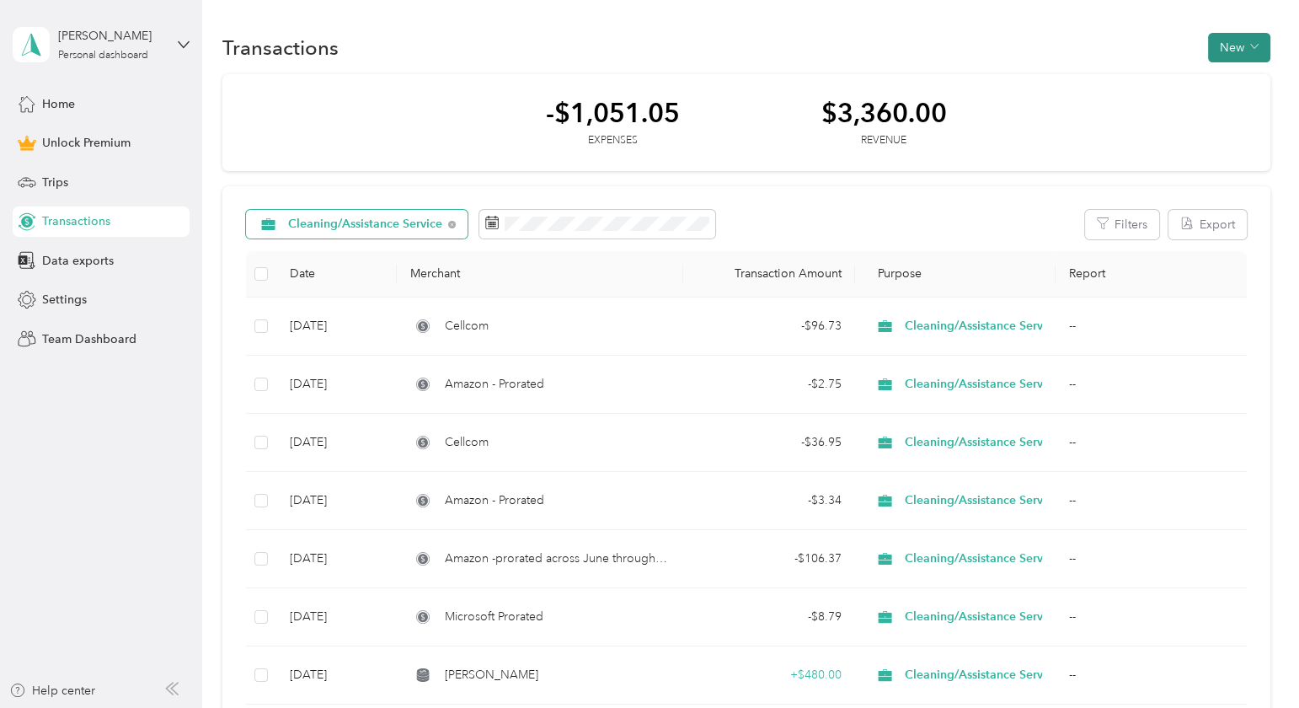
click at [1233, 43] on button "New" at bounding box center [1239, 47] width 62 height 29
drag, startPoint x: 1216, startPoint y: 107, endPoint x: 1187, endPoint y: 117, distance: 30.4
click at [1216, 107] on span "Revenue" at bounding box center [1230, 109] width 46 height 18
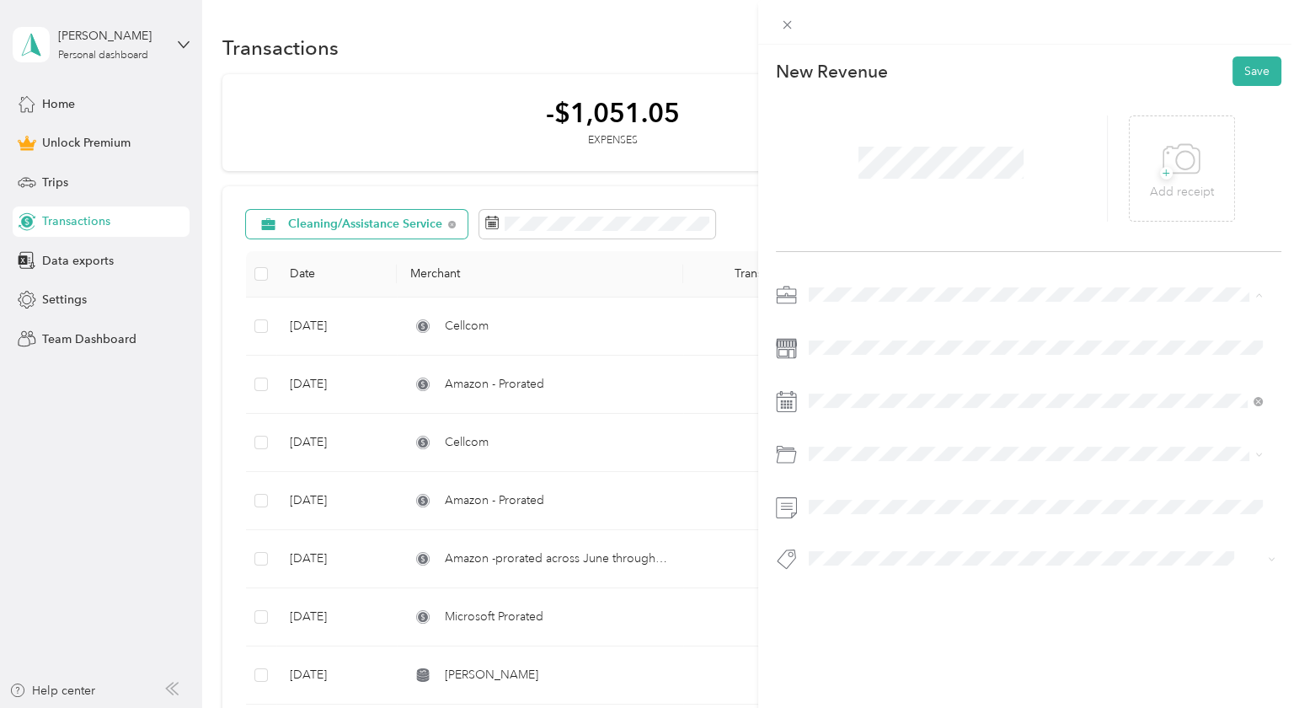
click at [901, 407] on span "Cleaning/Assistance Service" at bounding box center [888, 412] width 148 height 14
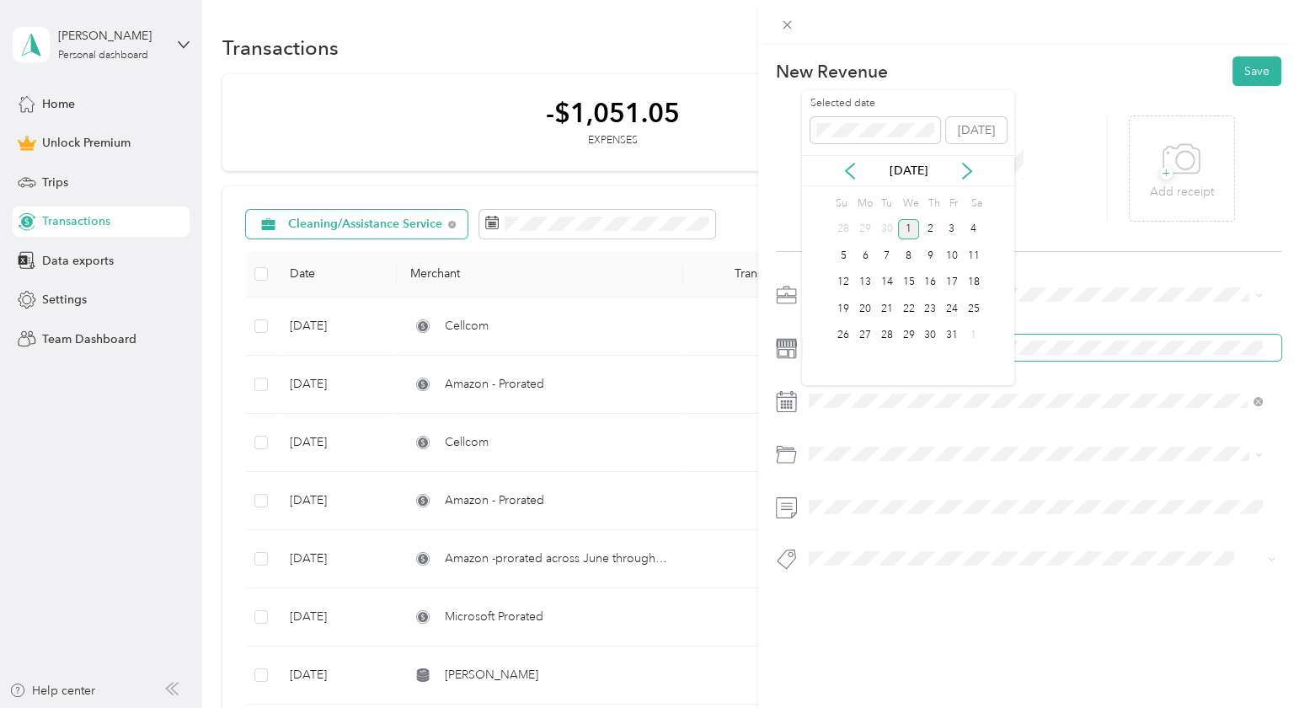
click at [1127, 334] on span at bounding box center [1042, 347] width 479 height 26
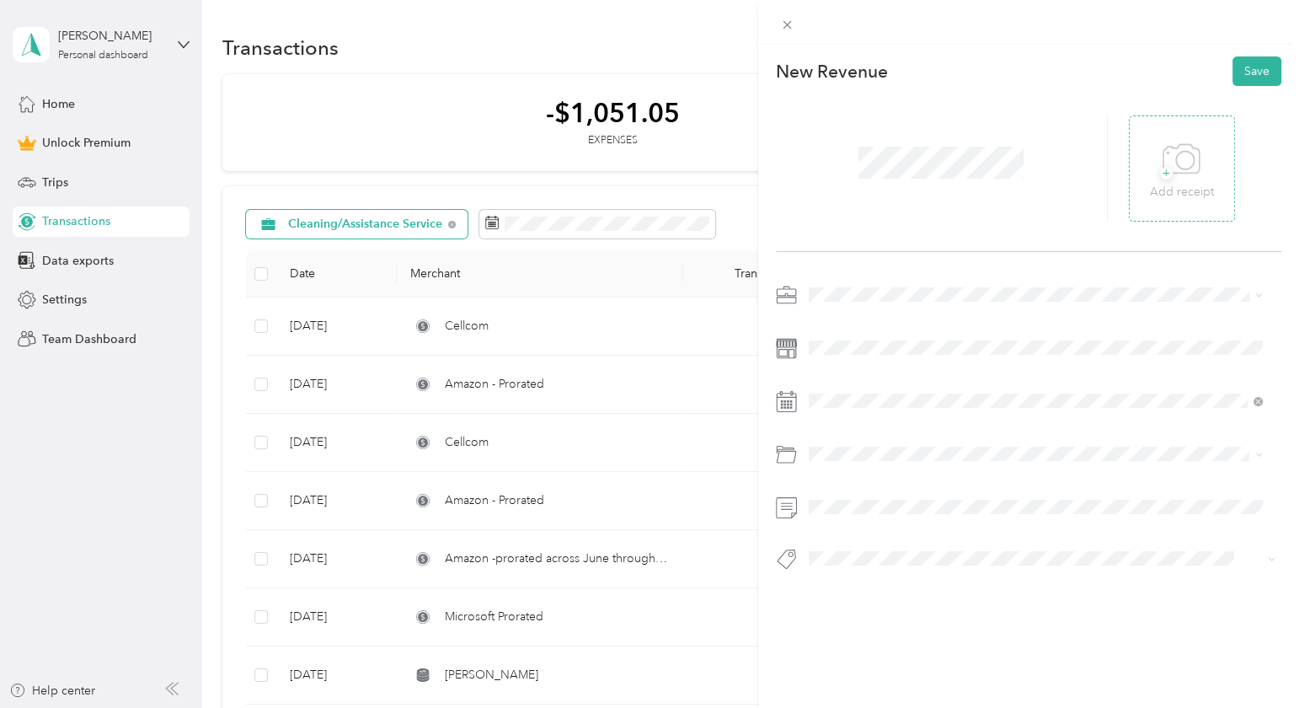
click at [1174, 154] on icon at bounding box center [1182, 159] width 38 height 46
click at [1246, 66] on button "Save" at bounding box center [1257, 70] width 49 height 29
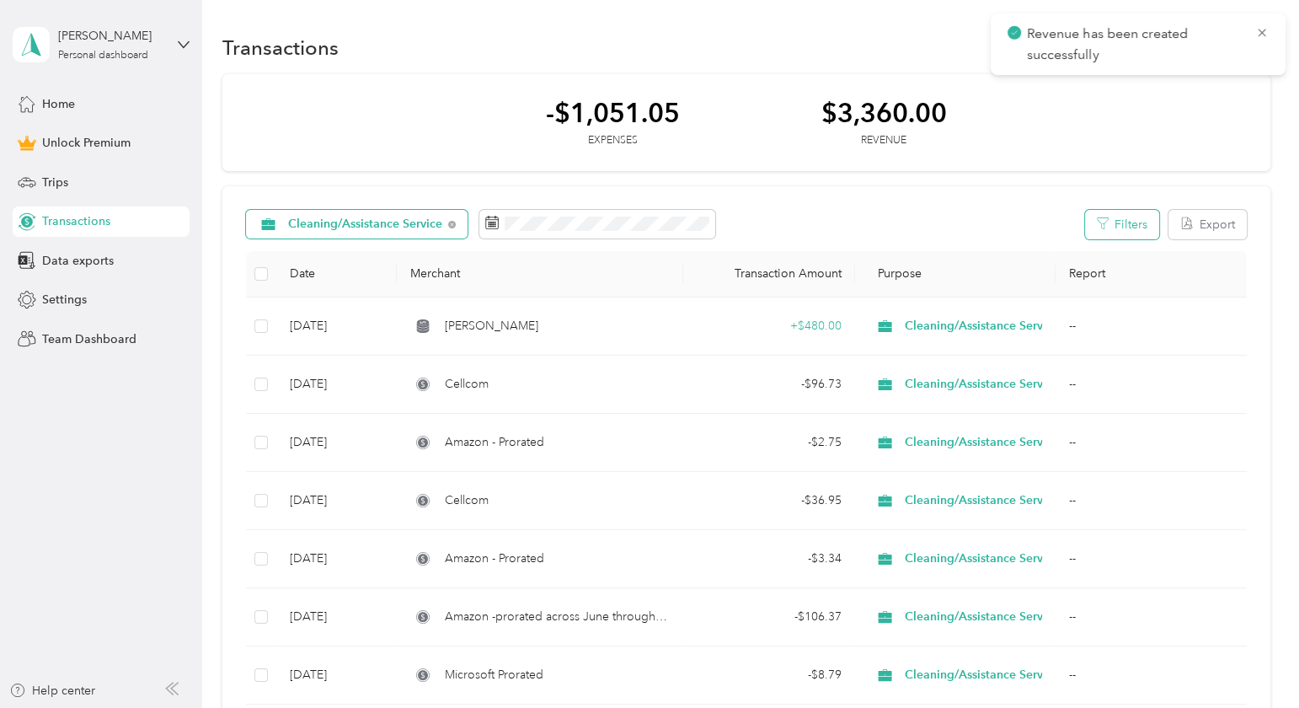
click at [1126, 216] on button "Filters" at bounding box center [1122, 224] width 74 height 29
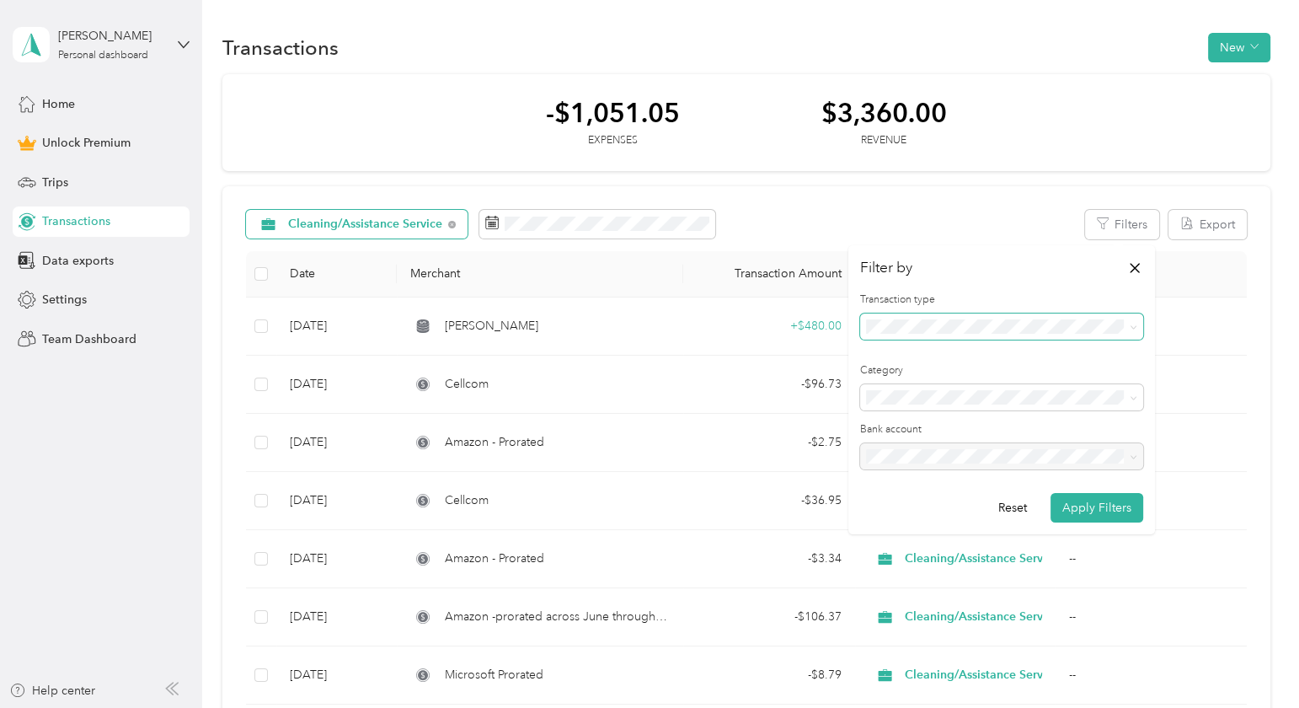
click at [1134, 328] on icon at bounding box center [1133, 327] width 5 height 3
click at [917, 419] on li "Revenue" at bounding box center [1001, 414] width 283 height 29
click at [1094, 505] on button "Apply Filters" at bounding box center [1097, 507] width 93 height 29
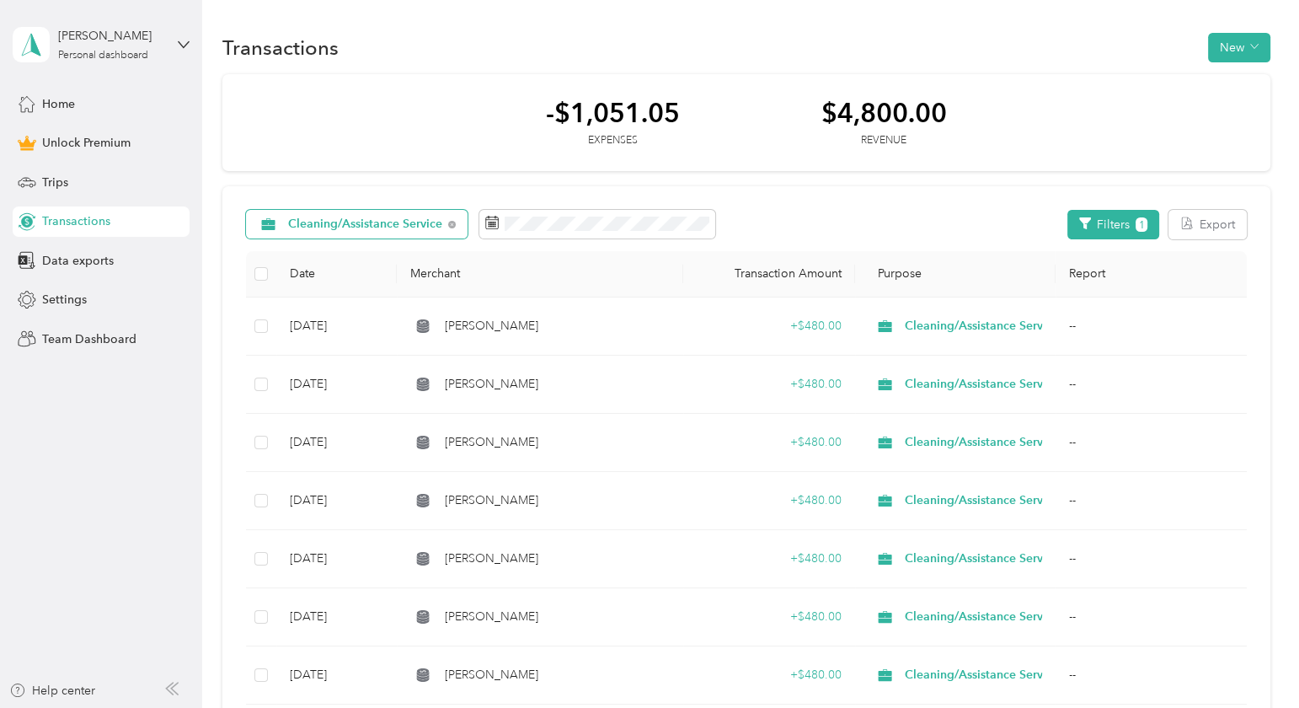
click at [66, 218] on span "Transactions" at bounding box center [76, 221] width 68 height 18
